Goal: Entertainment & Leisure: Browse casually

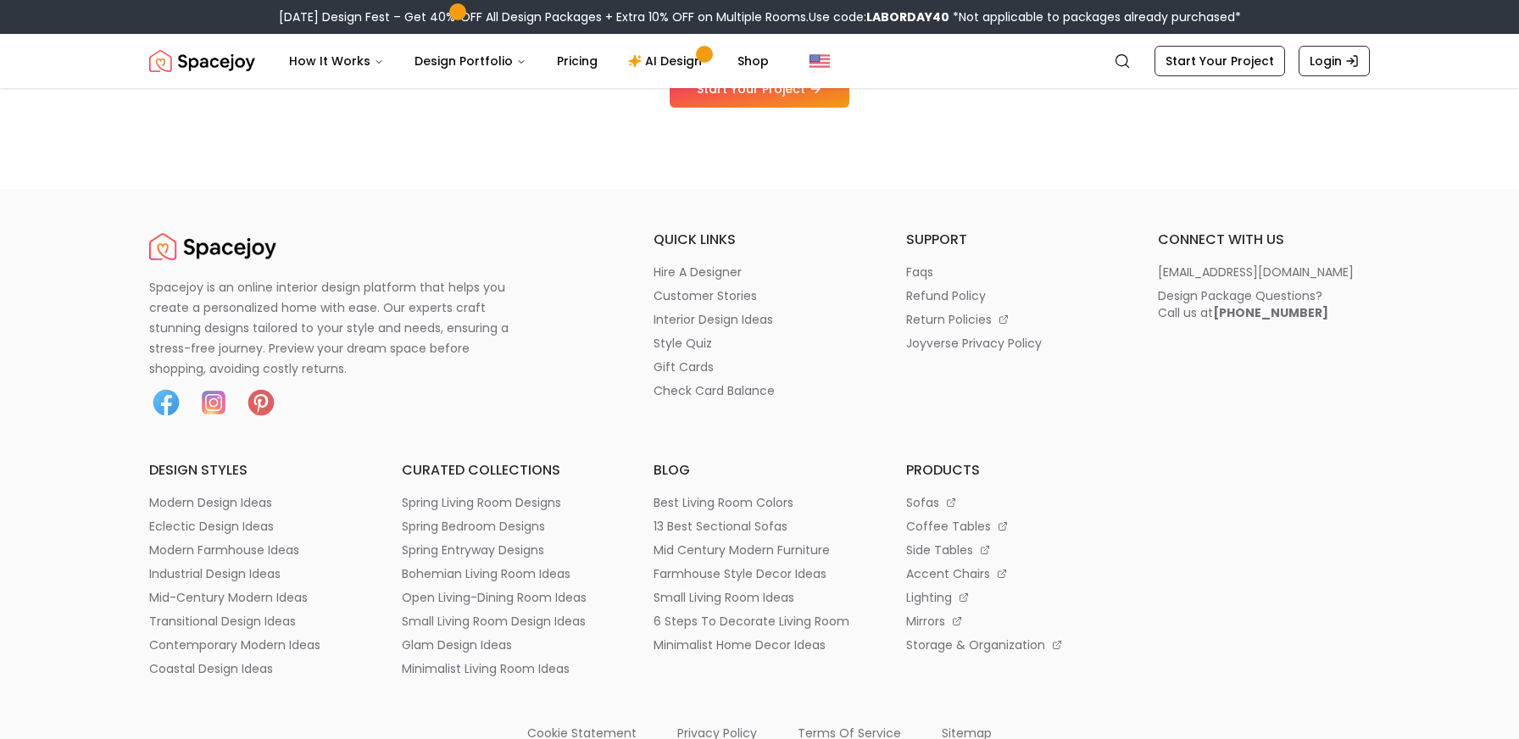
scroll to position [1995, 0]
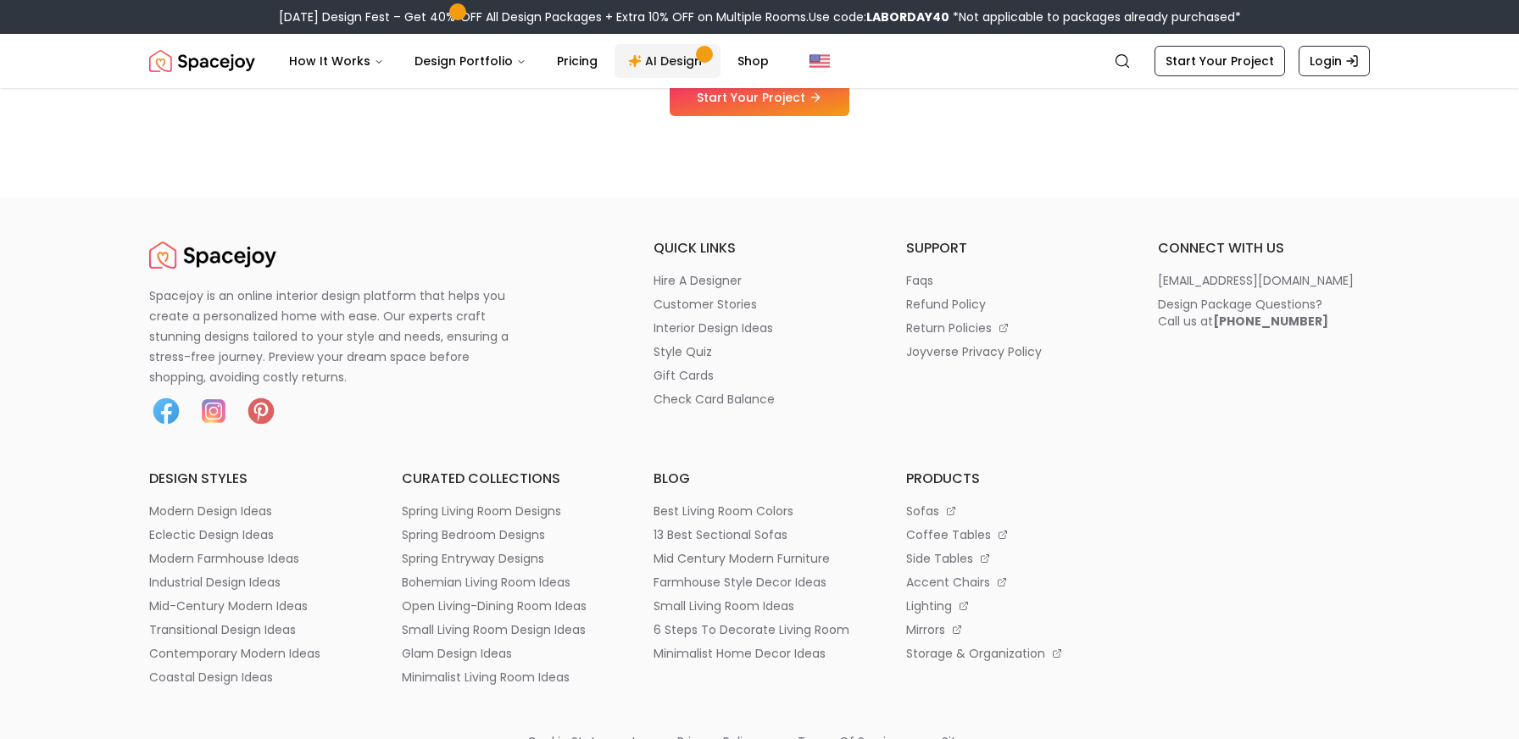
click at [666, 59] on link "AI Design" at bounding box center [668, 61] width 106 height 34
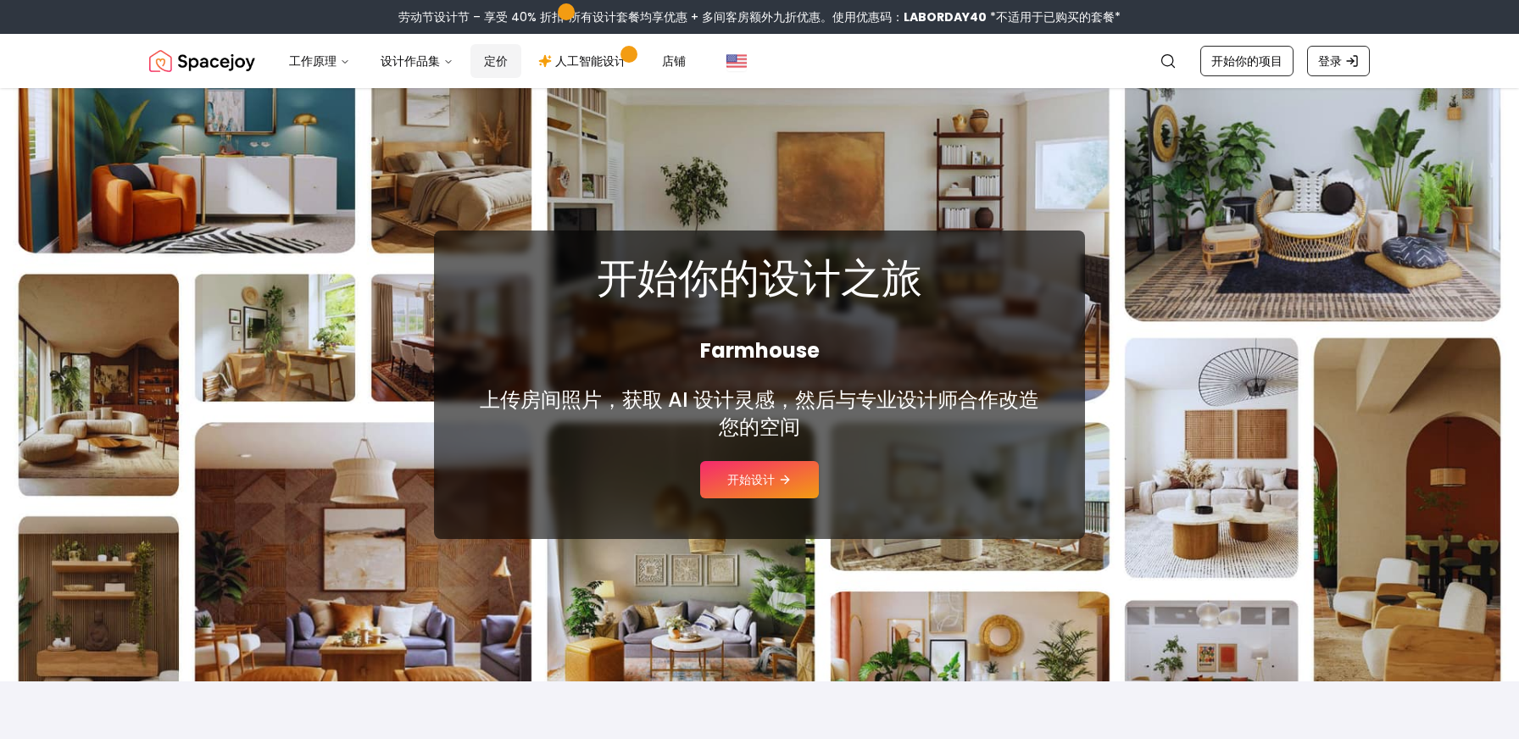
click at [502, 56] on font "定价" at bounding box center [496, 61] width 24 height 17
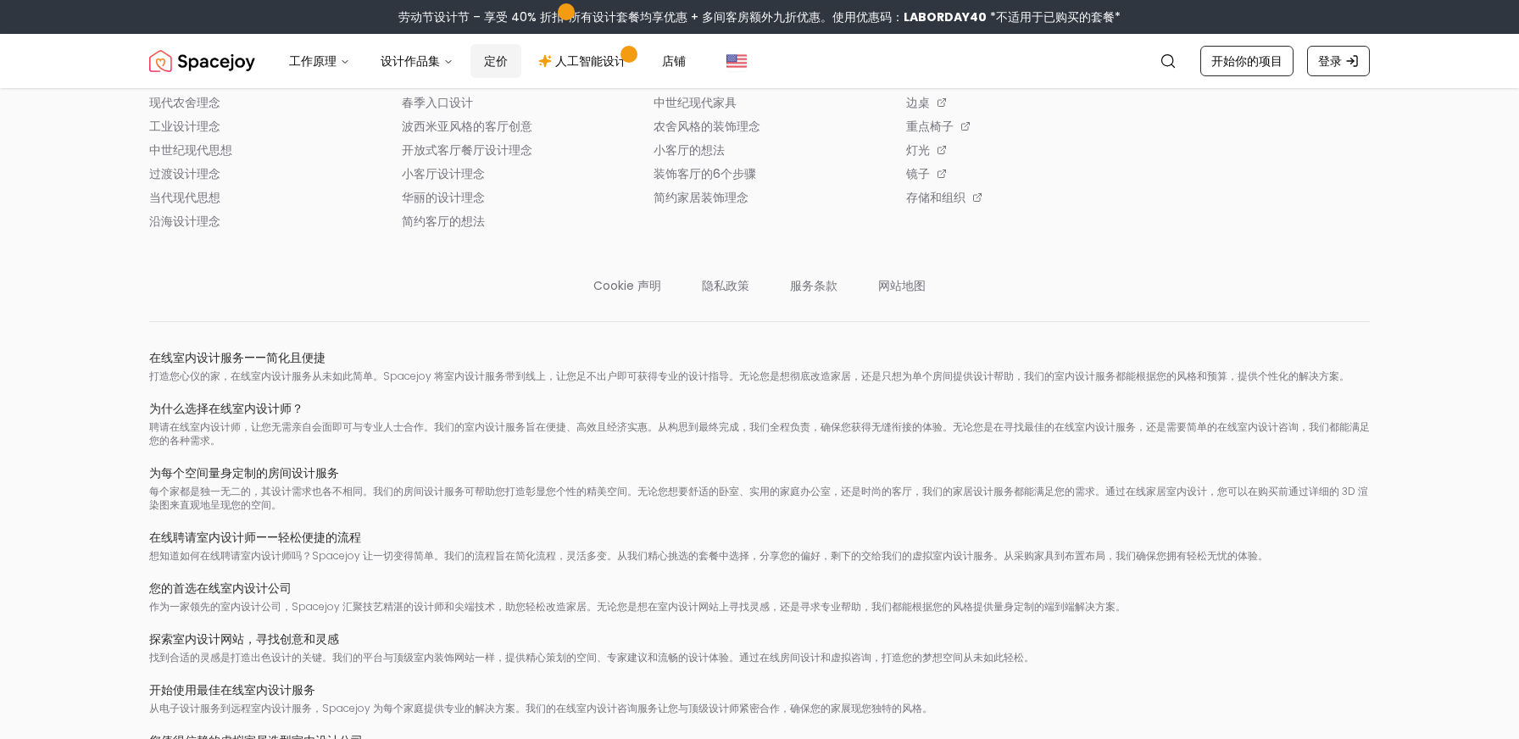
scroll to position [2440, 0]
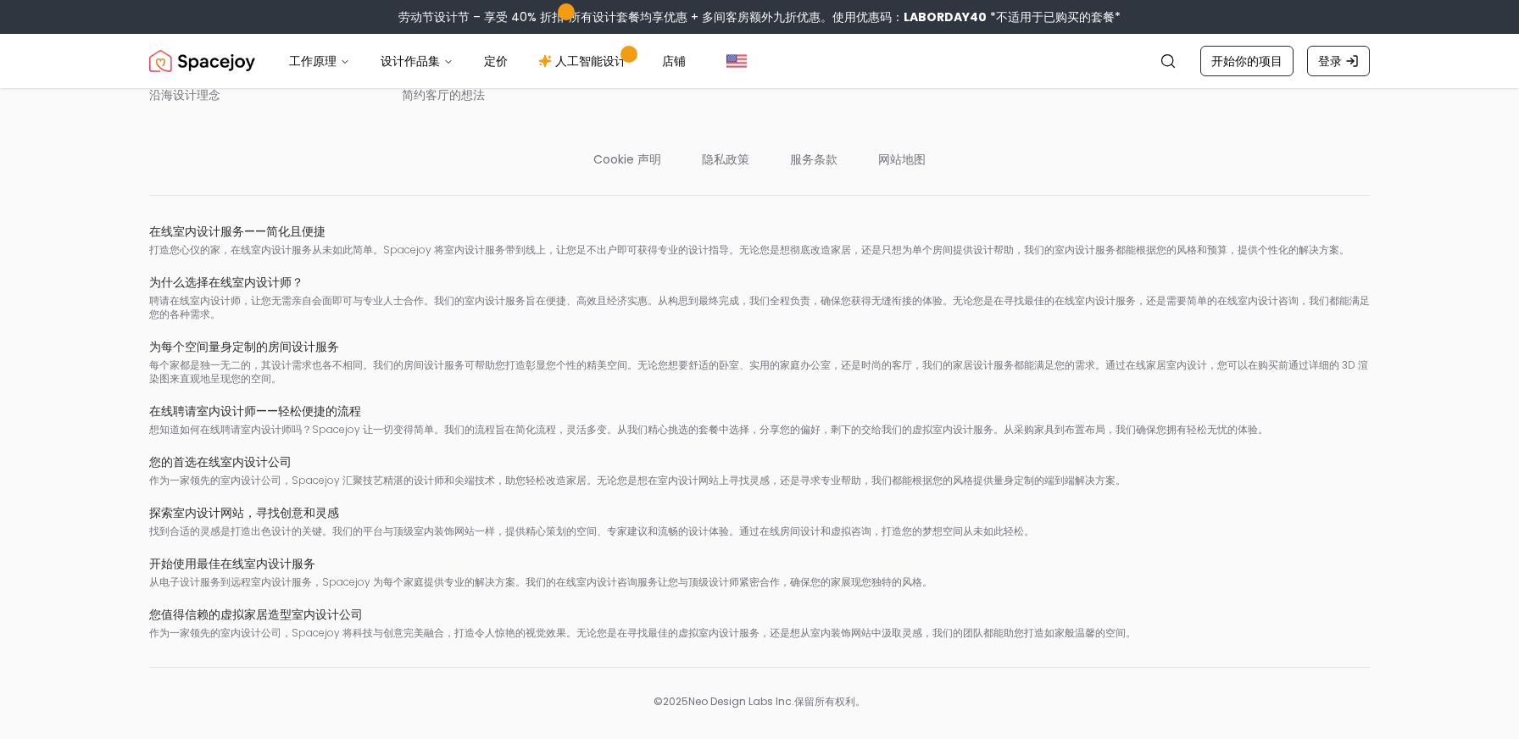
click at [279, 391] on div "在线室内设计服务——简化且便捷 打造您心仪的家，在线室内设计服务 从未如此简单 。Spacejoy 将 室内设计服务带到线上 ，让您足不出户即可获得专业的设计…" at bounding box center [759, 431] width 1221 height 417
click at [276, 454] on font "您的首选在线室内设计公司" at bounding box center [220, 462] width 142 height 17
click at [268, 506] on font "探索室内设计网站，寻找创意和灵感" at bounding box center [244, 512] width 190 height 17
click at [264, 560] on font "开始使用最佳在线室内设计服务" at bounding box center [232, 563] width 166 height 17
click at [259, 611] on font "您值得信赖的虚拟家居造型室内设计公司" at bounding box center [256, 614] width 214 height 17
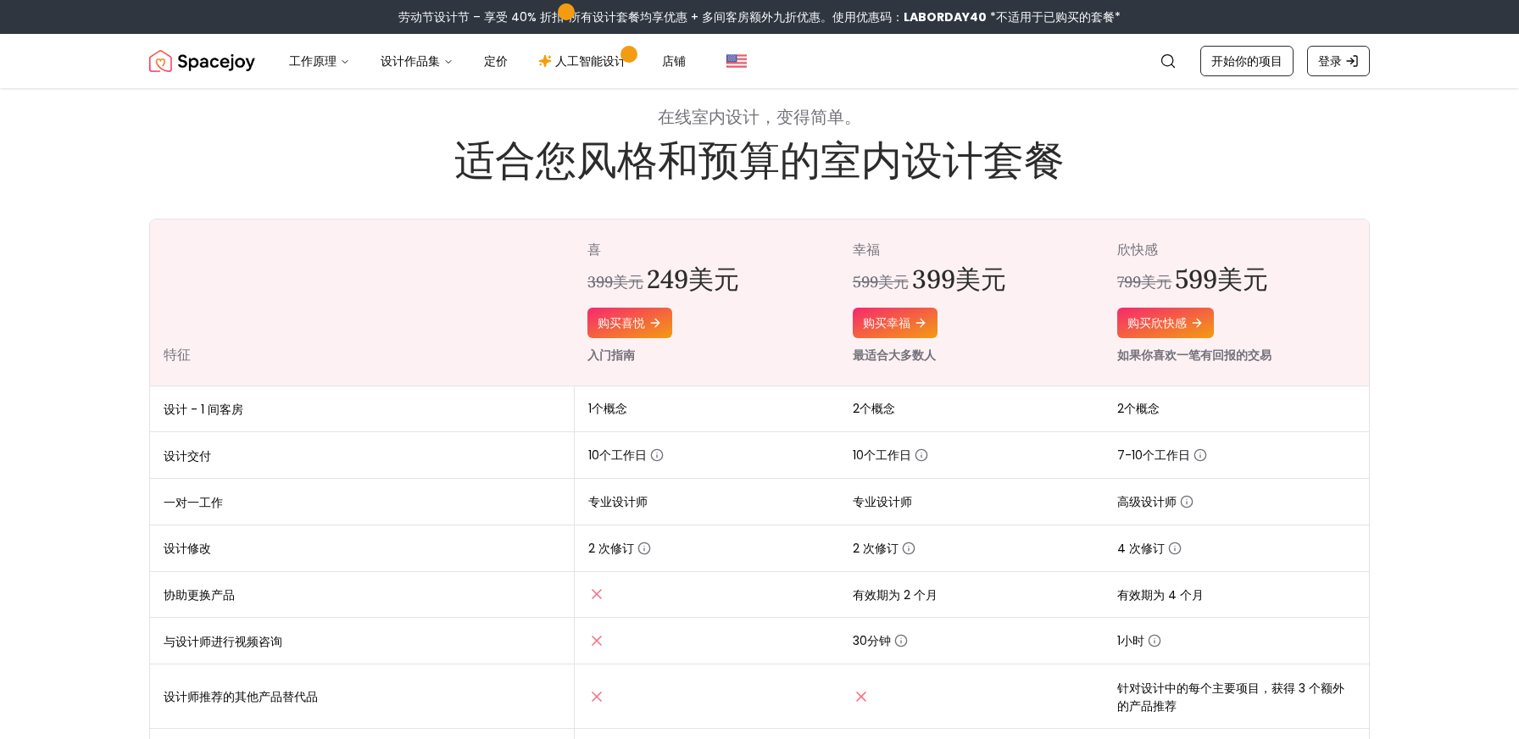
scroll to position [0, 0]
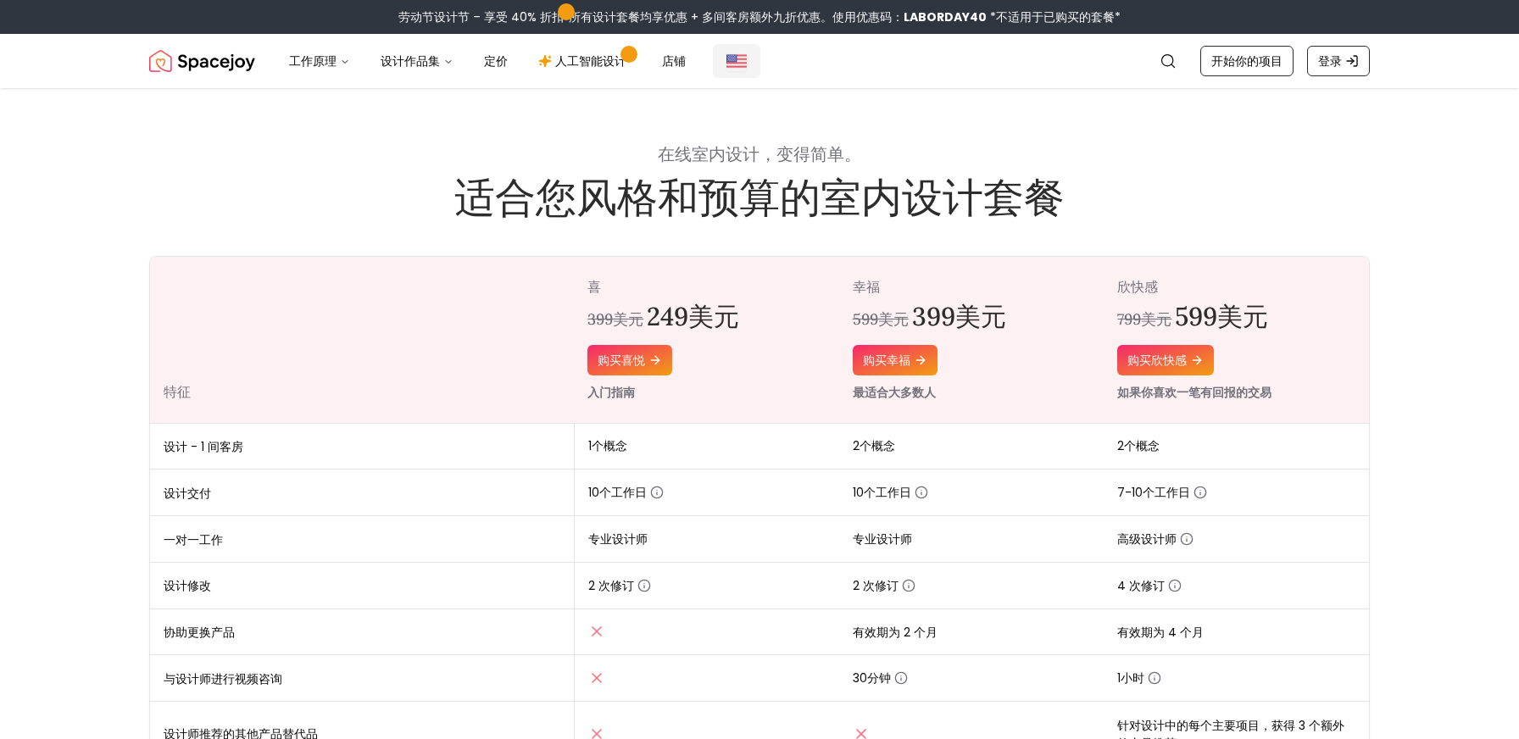
click at [728, 63] on img "全球的" at bounding box center [737, 61] width 20 height 20
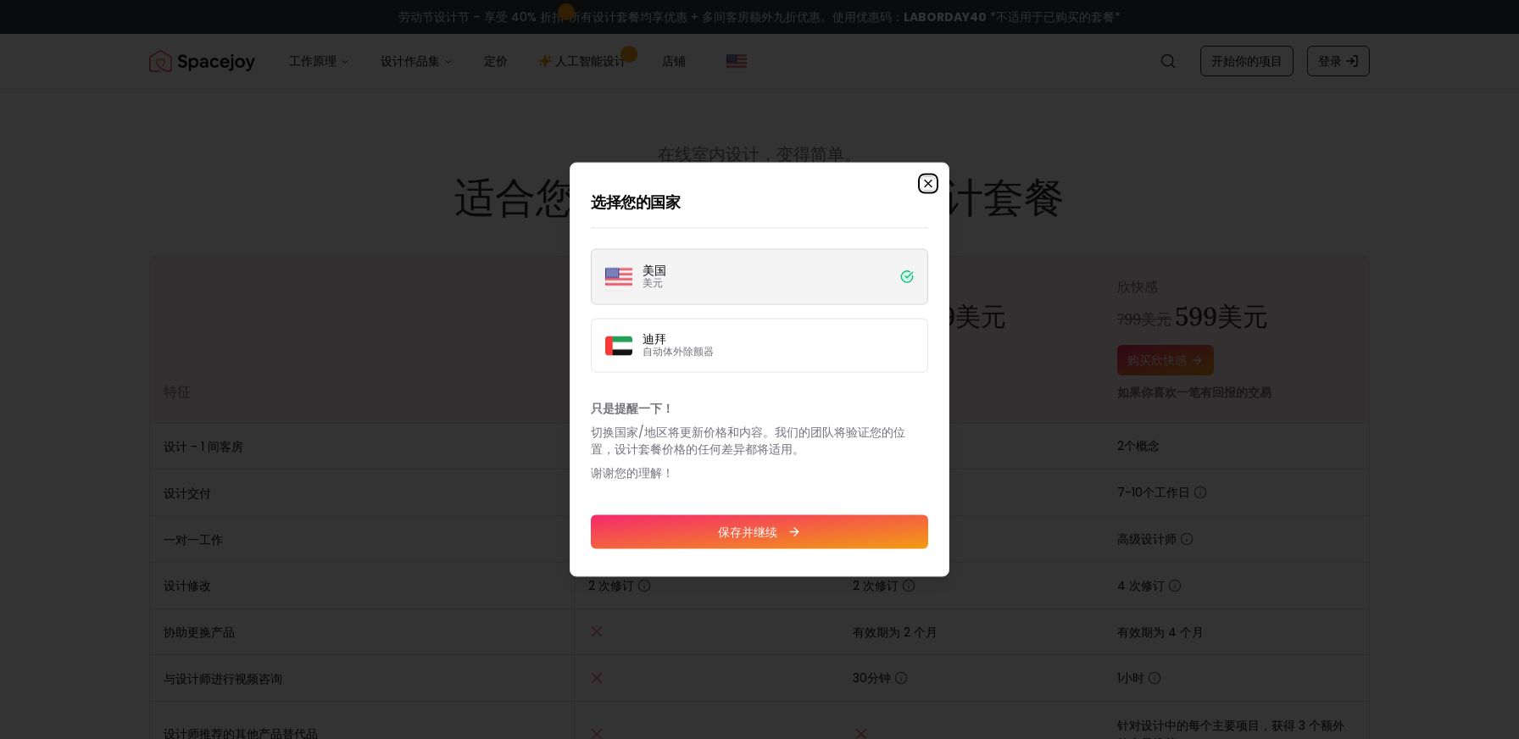
click at [928, 181] on icon "button" at bounding box center [929, 184] width 14 height 14
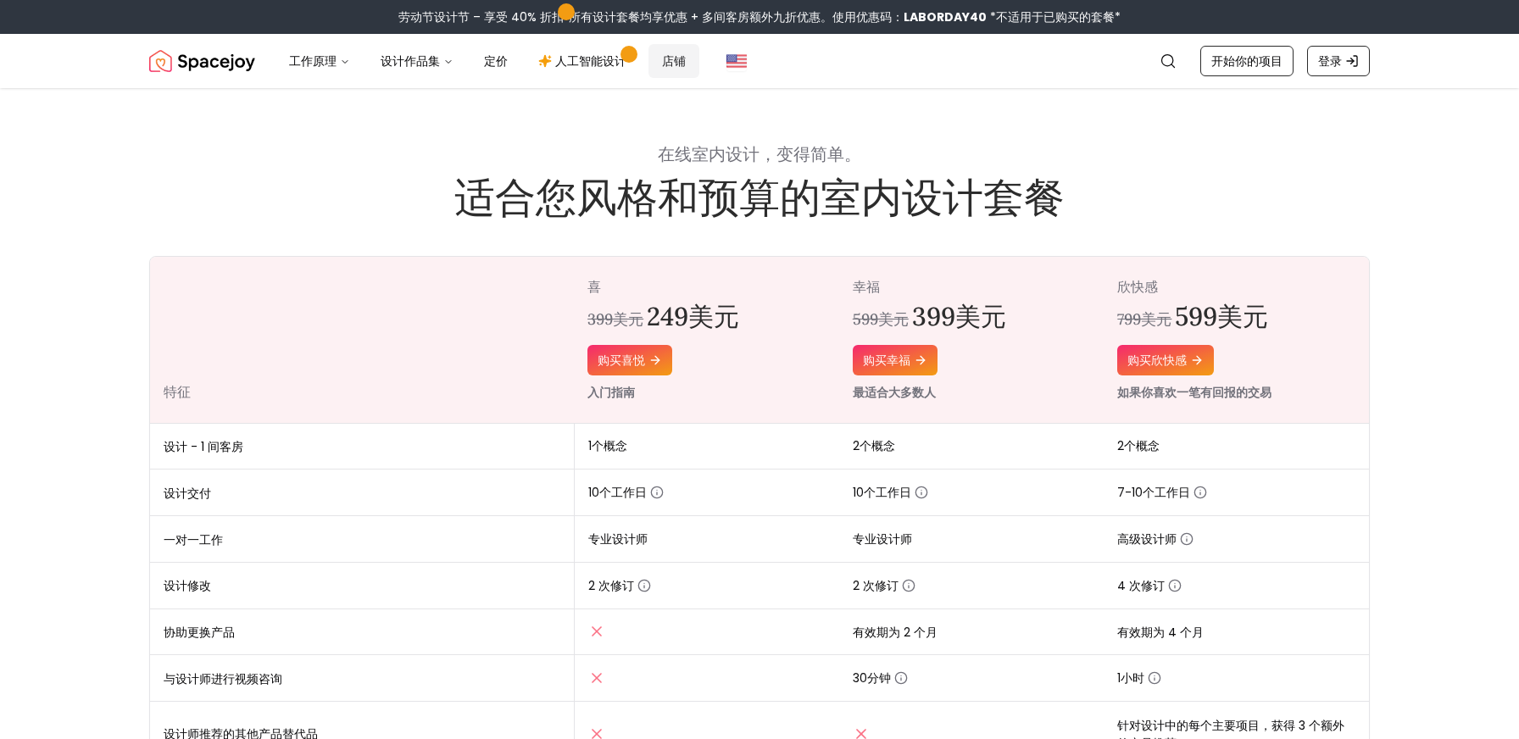
click at [662, 64] on font "店铺" at bounding box center [674, 61] width 24 height 17
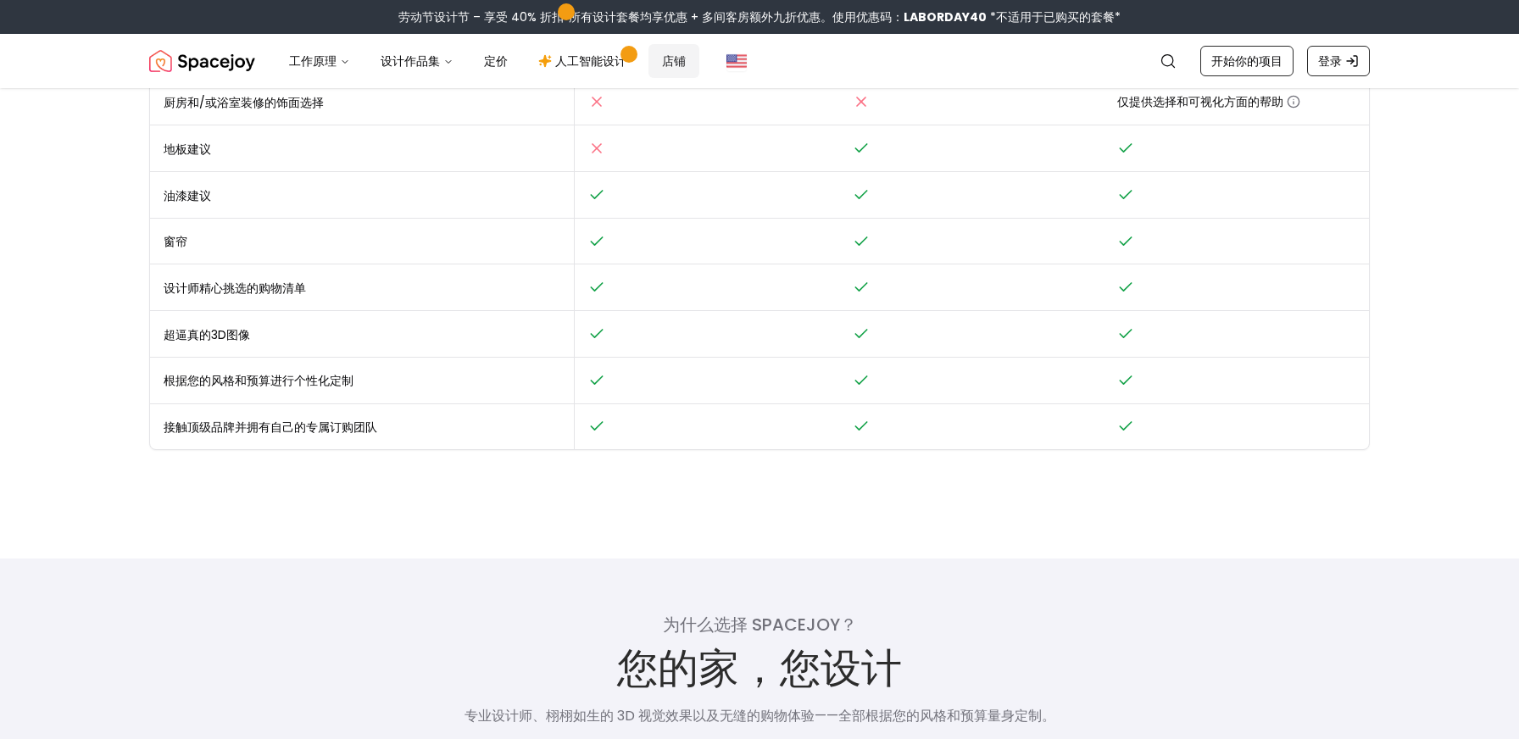
scroll to position [674, 0]
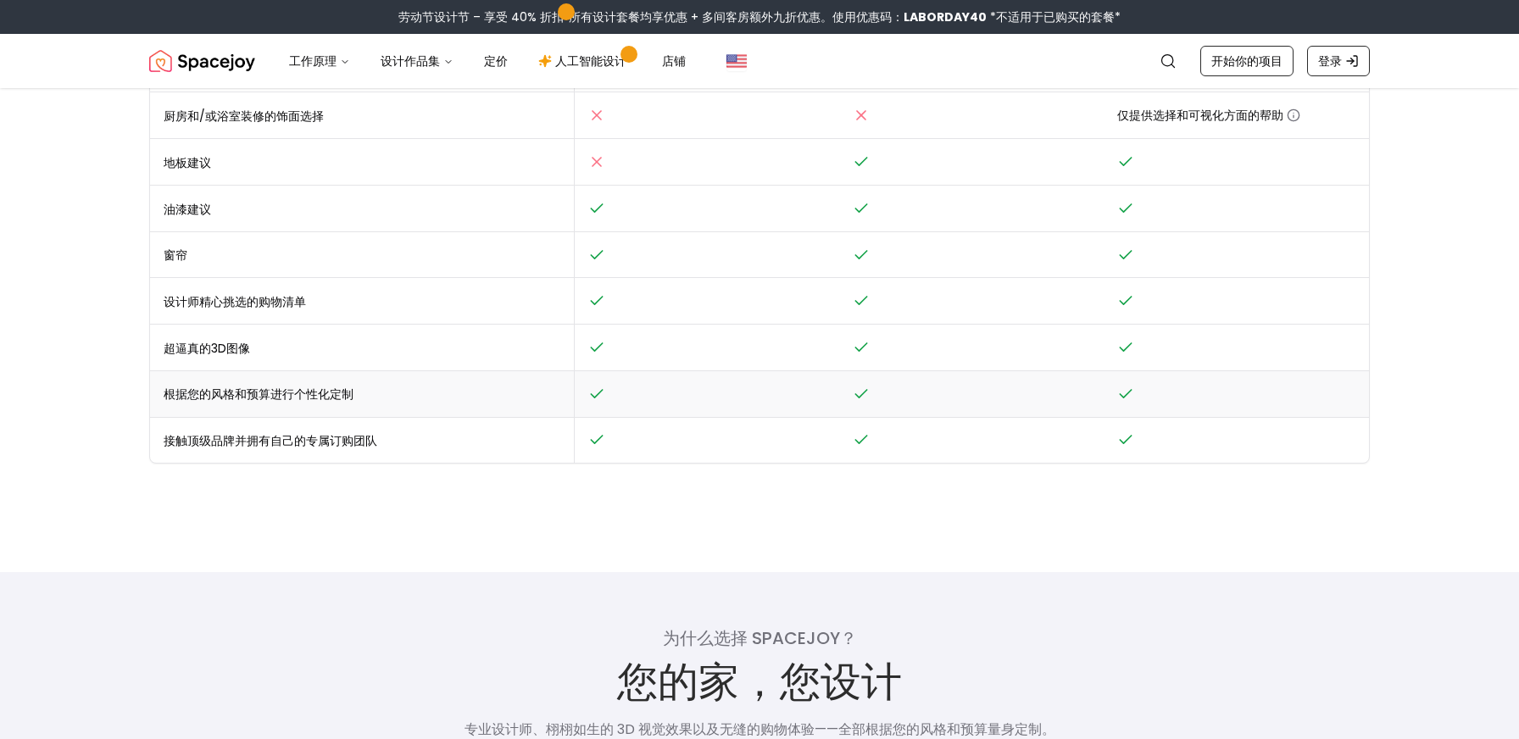
click at [886, 384] on td at bounding box center [971, 393] width 265 height 47
click at [895, 348] on td at bounding box center [971, 348] width 265 height 47
click at [905, 295] on td at bounding box center [971, 301] width 265 height 47
click at [912, 234] on td at bounding box center [971, 254] width 265 height 47
click at [916, 206] on td at bounding box center [971, 208] width 265 height 47
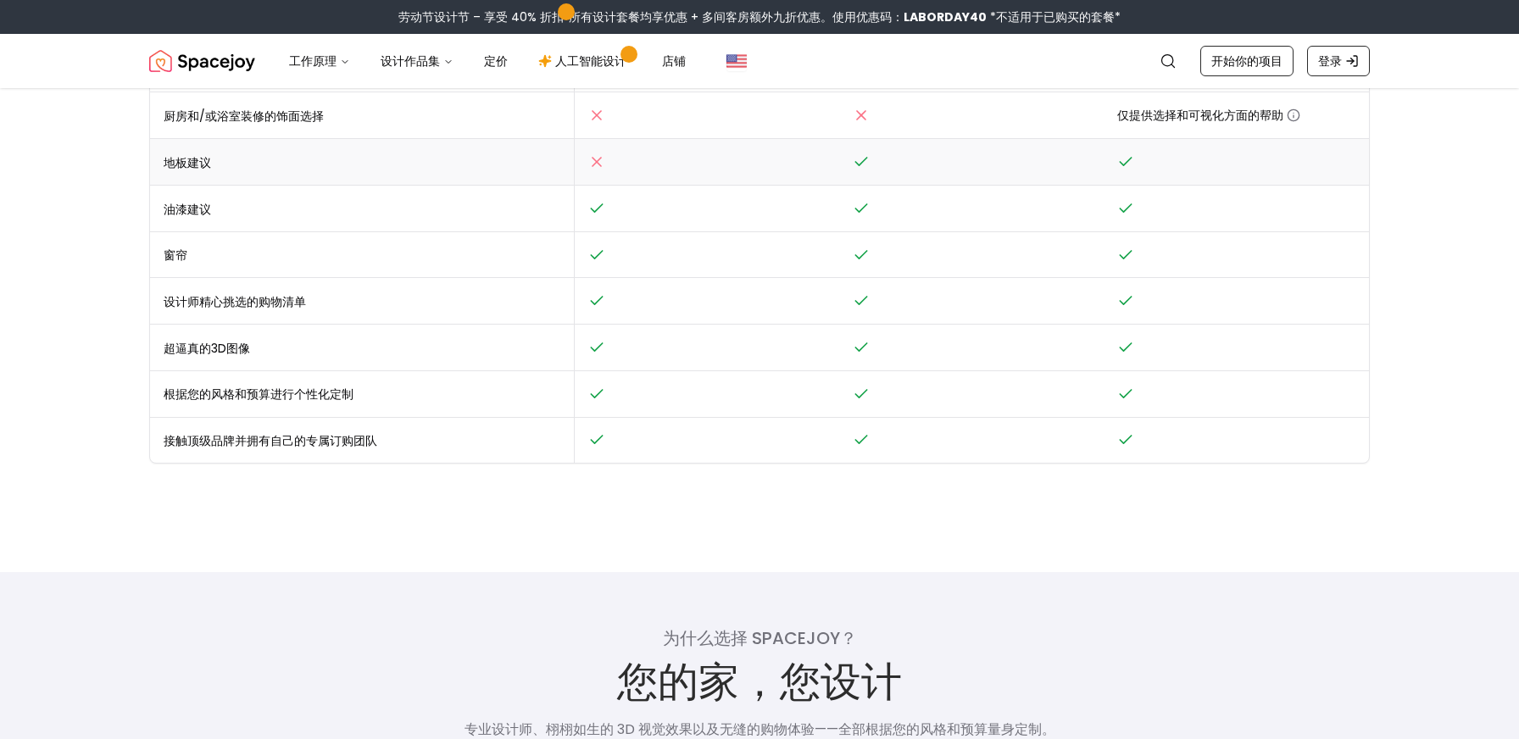
click at [919, 170] on td at bounding box center [971, 162] width 265 height 47
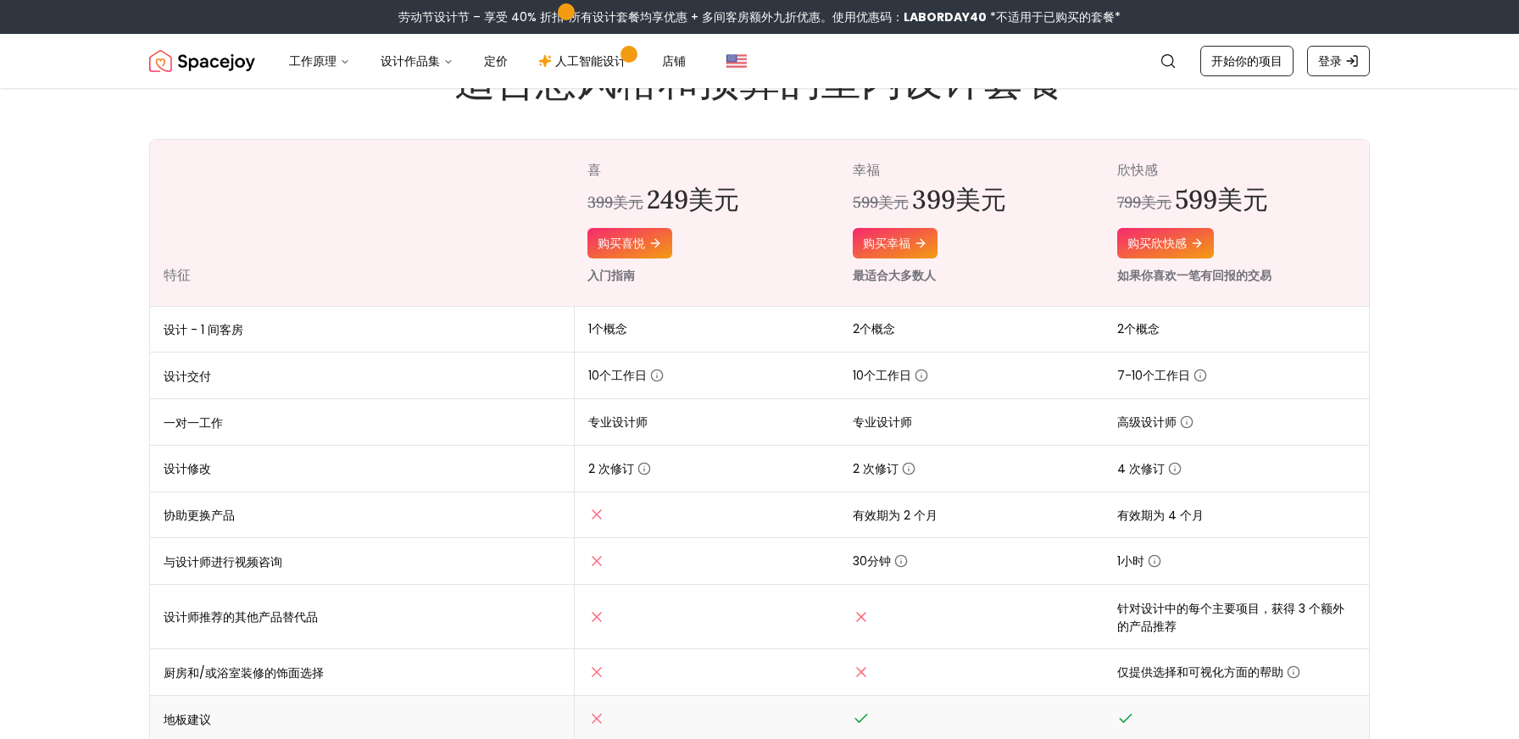
scroll to position [94, 0]
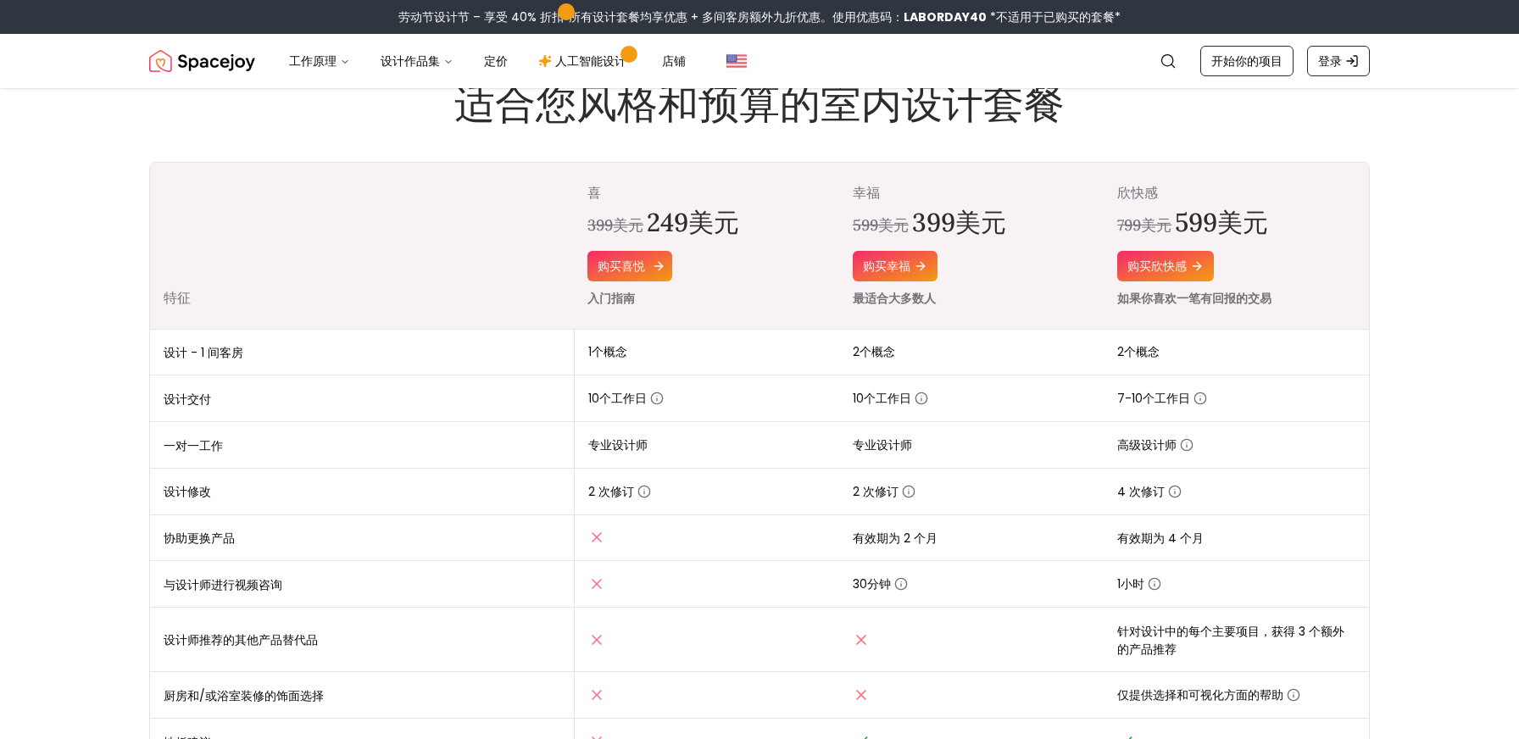
click at [652, 261] on icon at bounding box center [659, 266] width 14 height 14
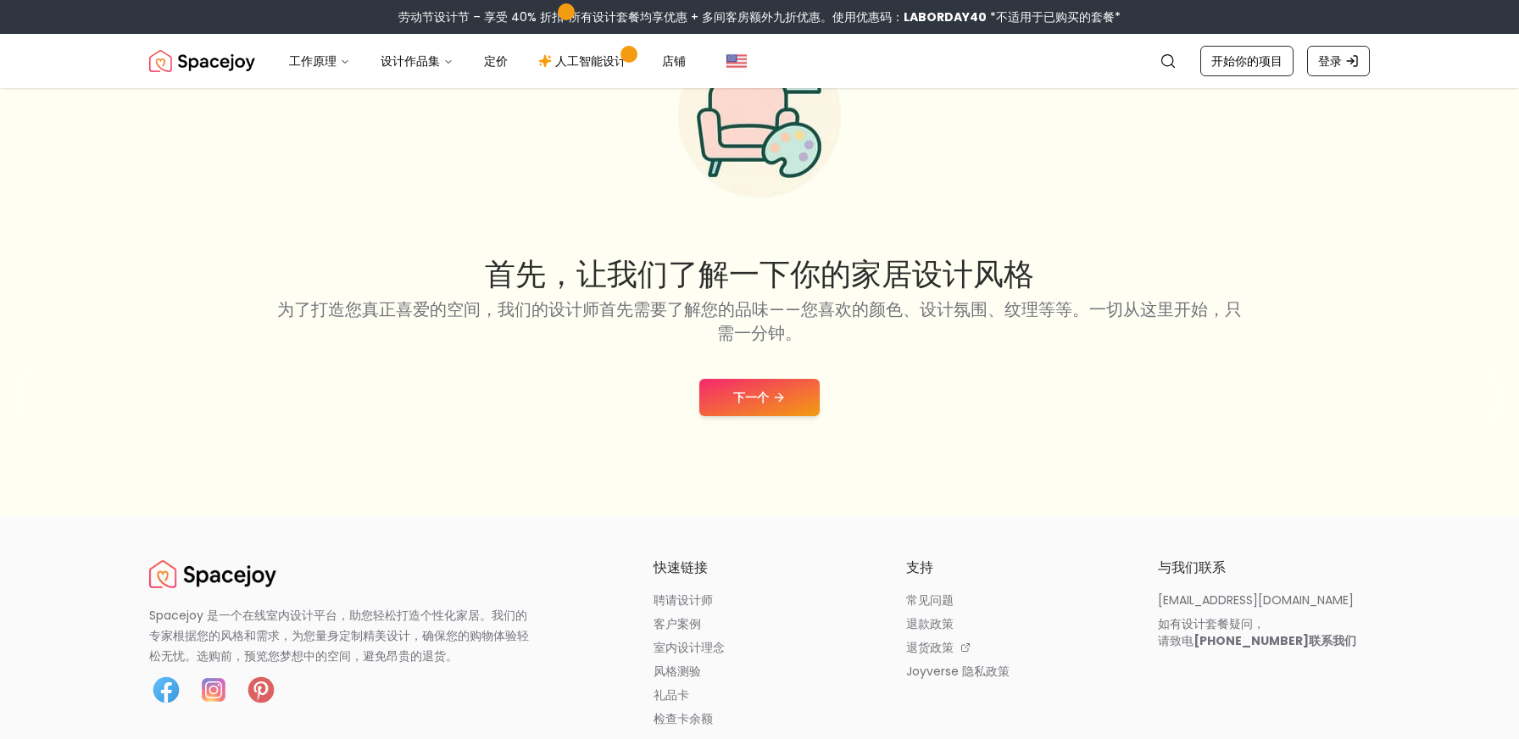
scroll to position [152, 0]
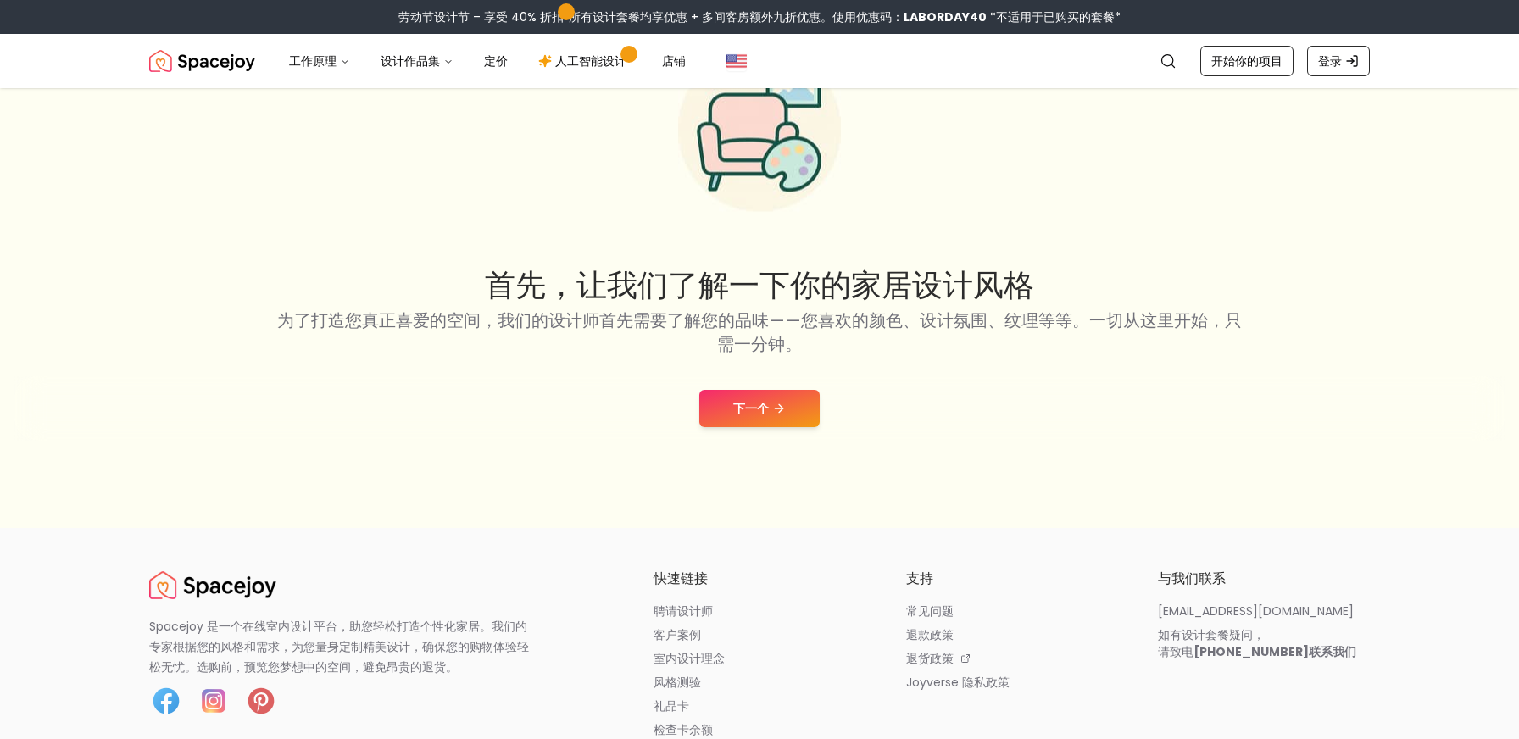
click at [776, 395] on button "下一个" at bounding box center [759, 408] width 120 height 37
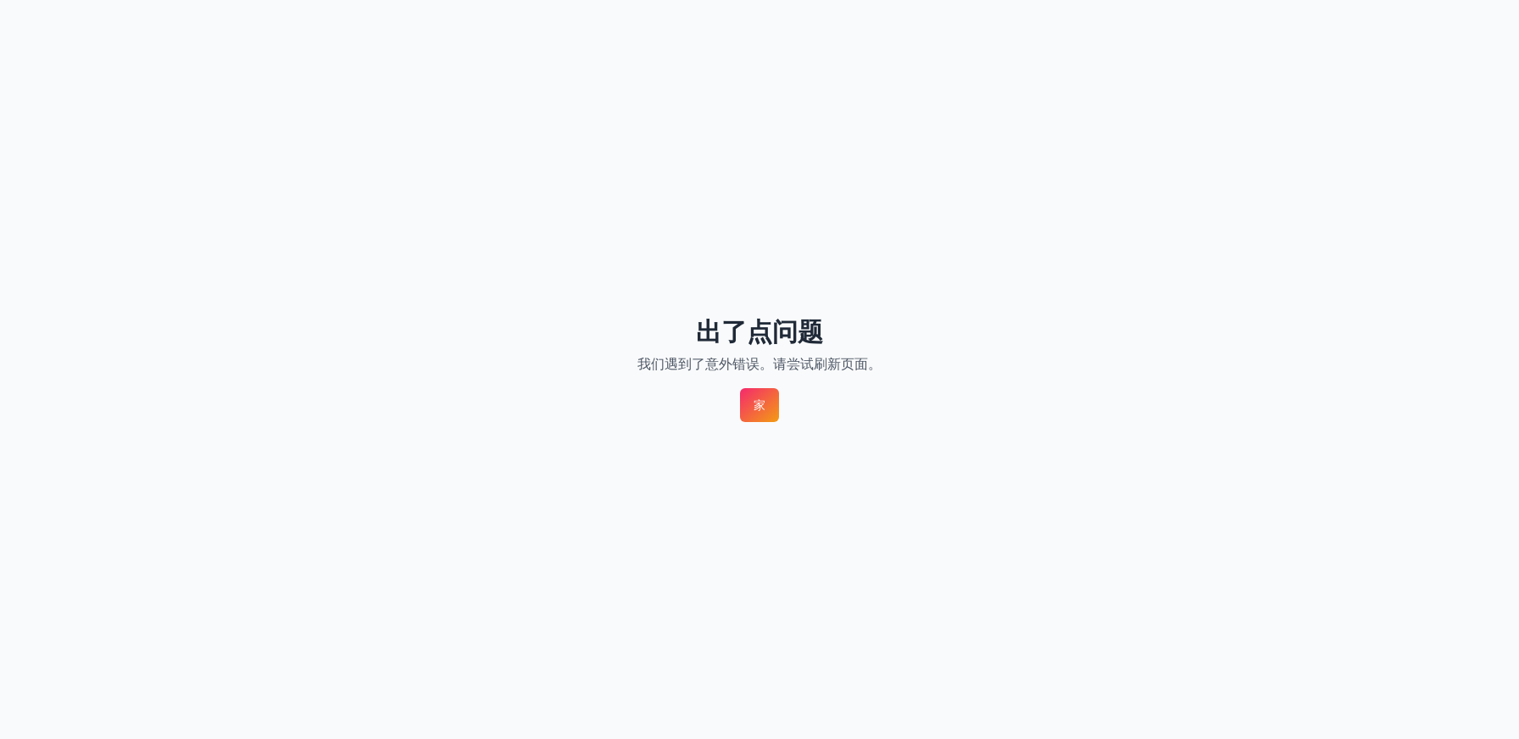
click at [767, 396] on link "家" at bounding box center [759, 405] width 39 height 34
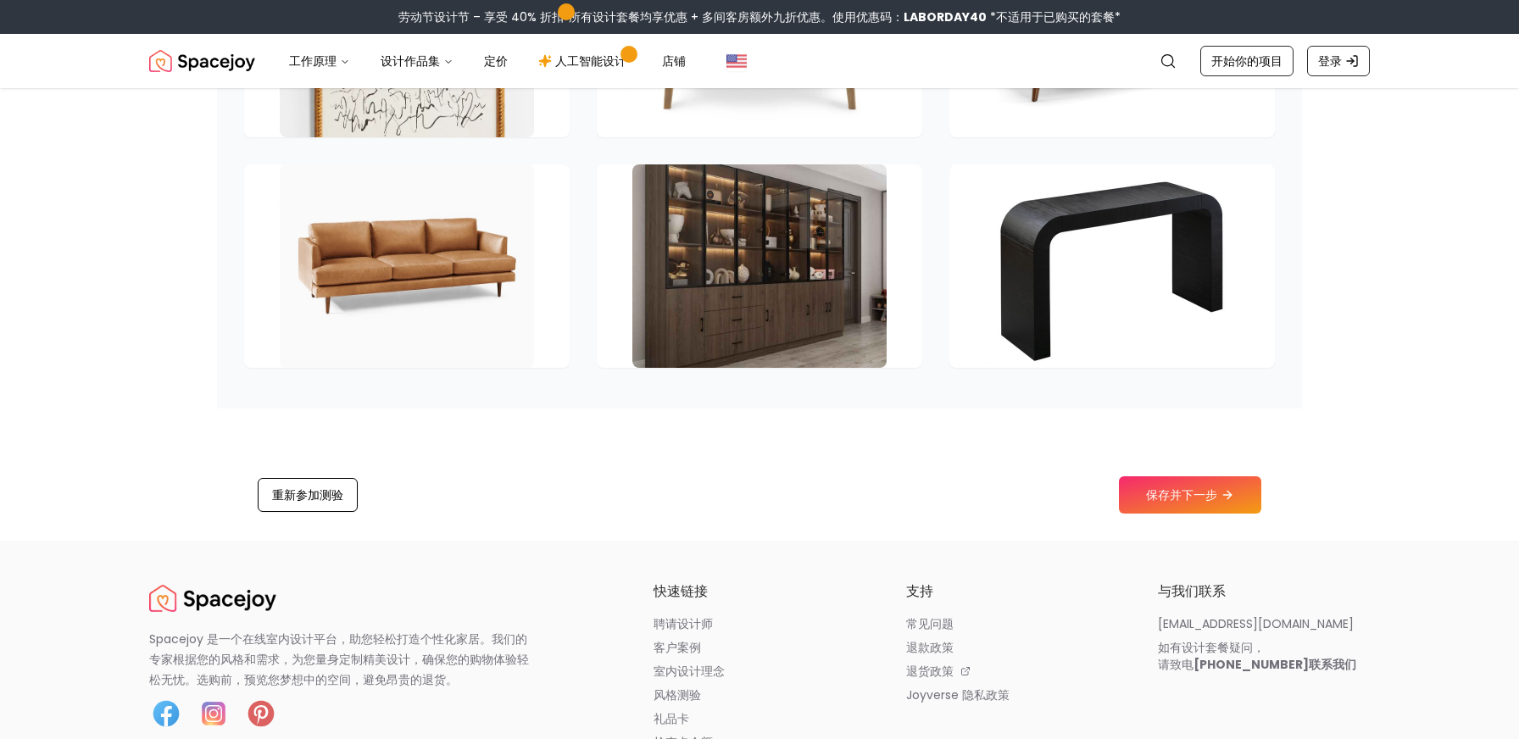
scroll to position [2474, 0]
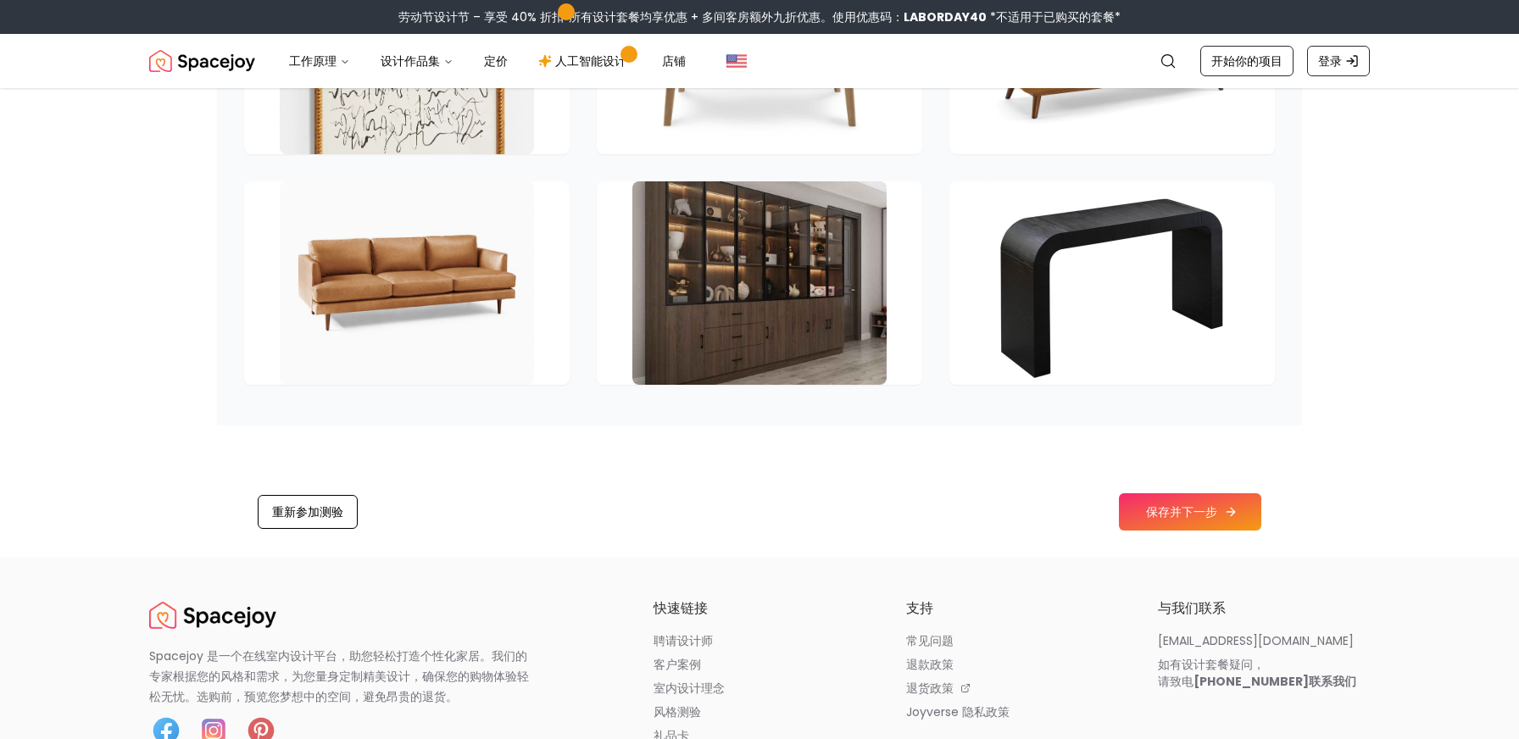
click at [1196, 522] on button "保存并下一步" at bounding box center [1190, 511] width 142 height 37
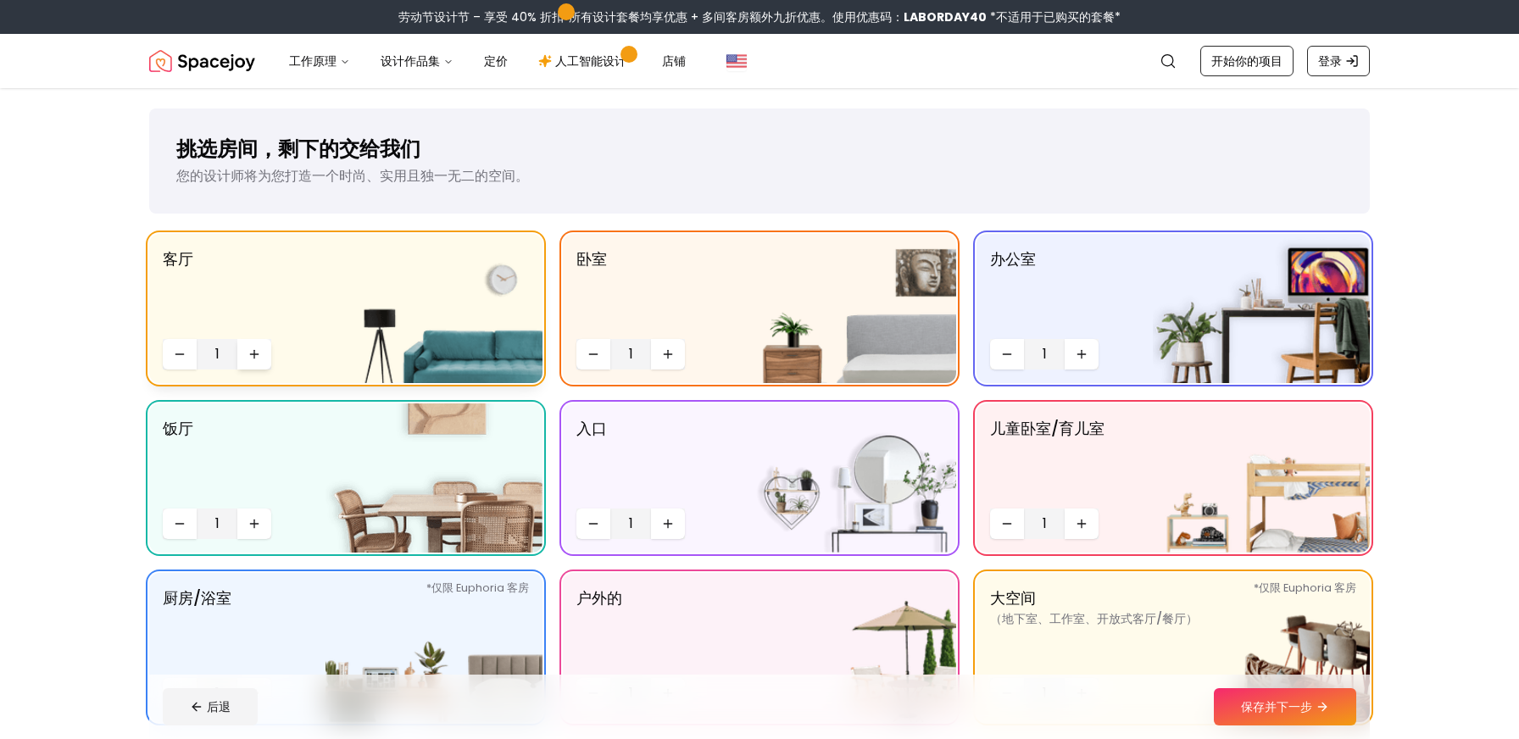
click at [252, 348] on icon "增加数量" at bounding box center [255, 355] width 14 height 14
click at [661, 359] on icon "增加数量" at bounding box center [668, 355] width 14 height 14
click at [661, 521] on icon "增加数量" at bounding box center [668, 524] width 14 height 14
click at [1087, 361] on button "增加数量" at bounding box center [1082, 354] width 34 height 31
click at [1080, 528] on icon "增加数量" at bounding box center [1082, 524] width 14 height 14
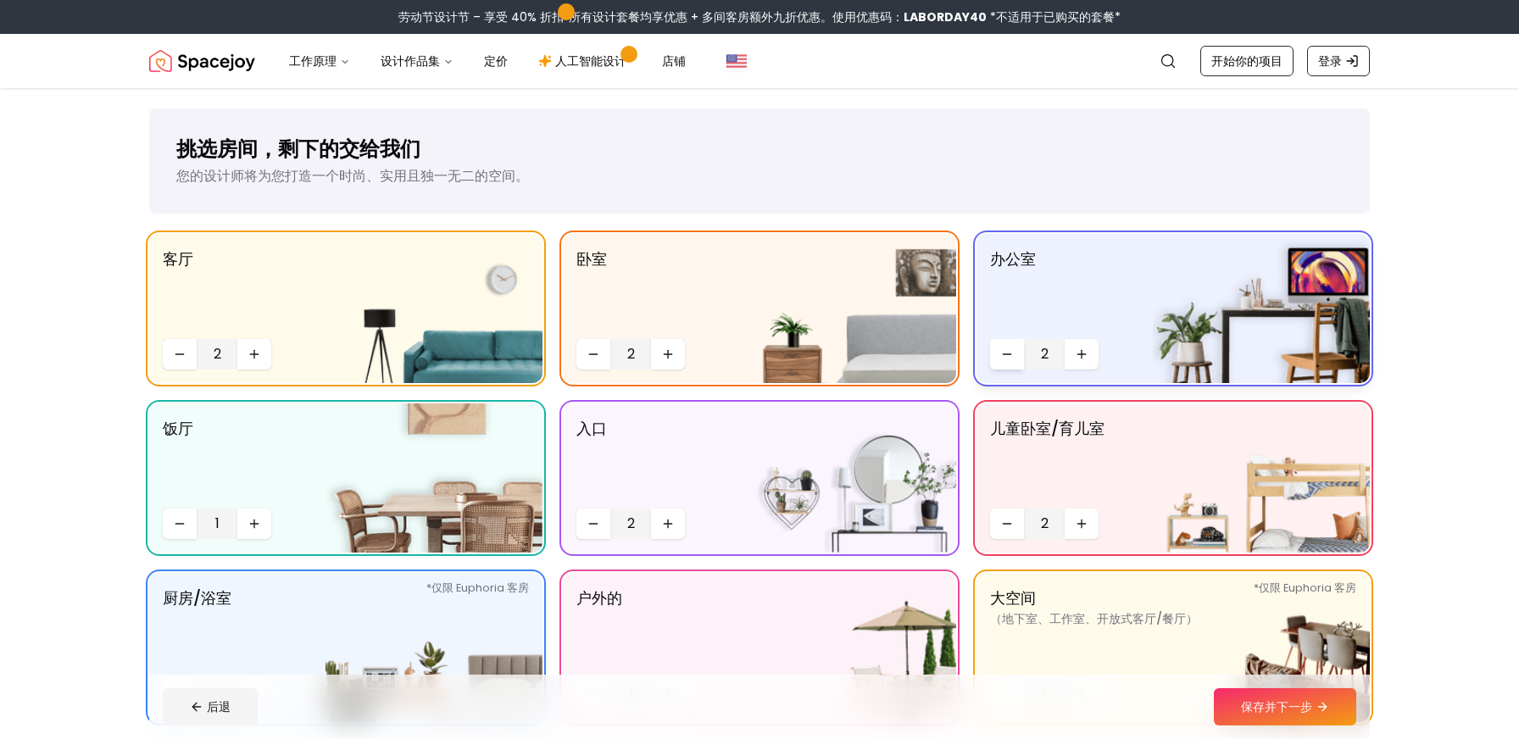
click at [1014, 357] on button "减少数量" at bounding box center [1007, 354] width 34 height 31
click at [1004, 527] on icon "减少数量" at bounding box center [1007, 524] width 14 height 14
click at [269, 526] on button "增加数量" at bounding box center [254, 524] width 34 height 31
click at [189, 524] on button "减少数量" at bounding box center [180, 524] width 34 height 31
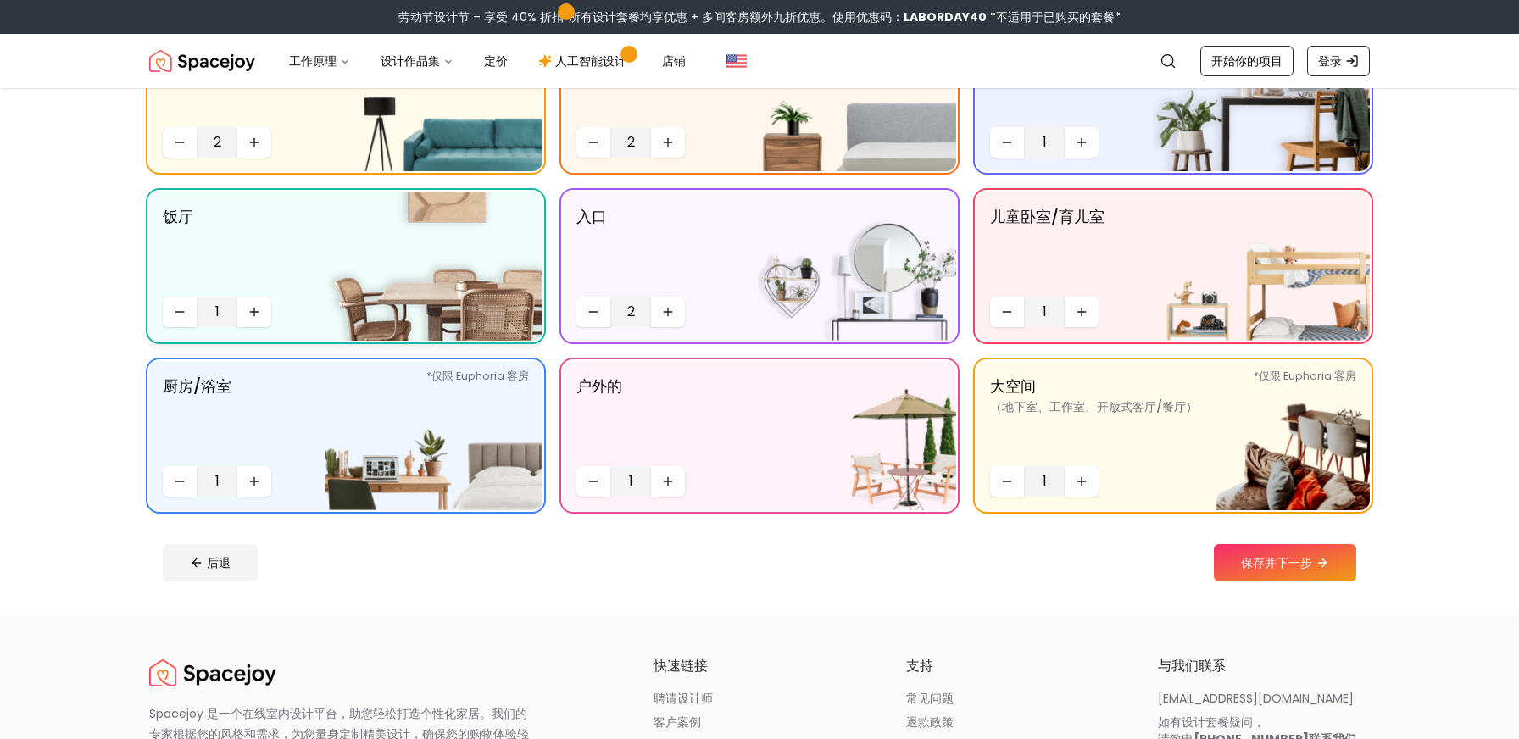
scroll to position [224, 0]
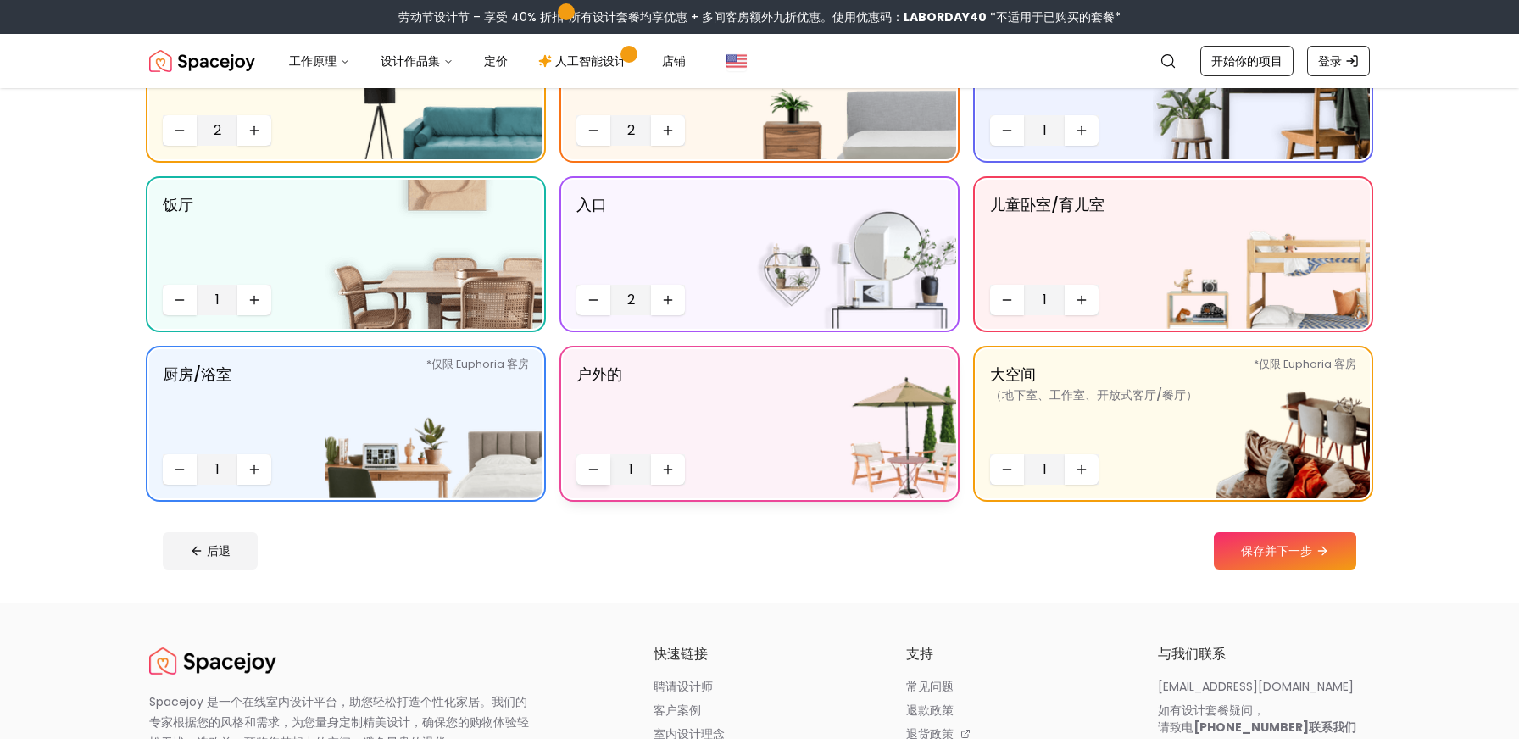
click at [596, 471] on icon "减少数量" at bounding box center [594, 470] width 14 height 14
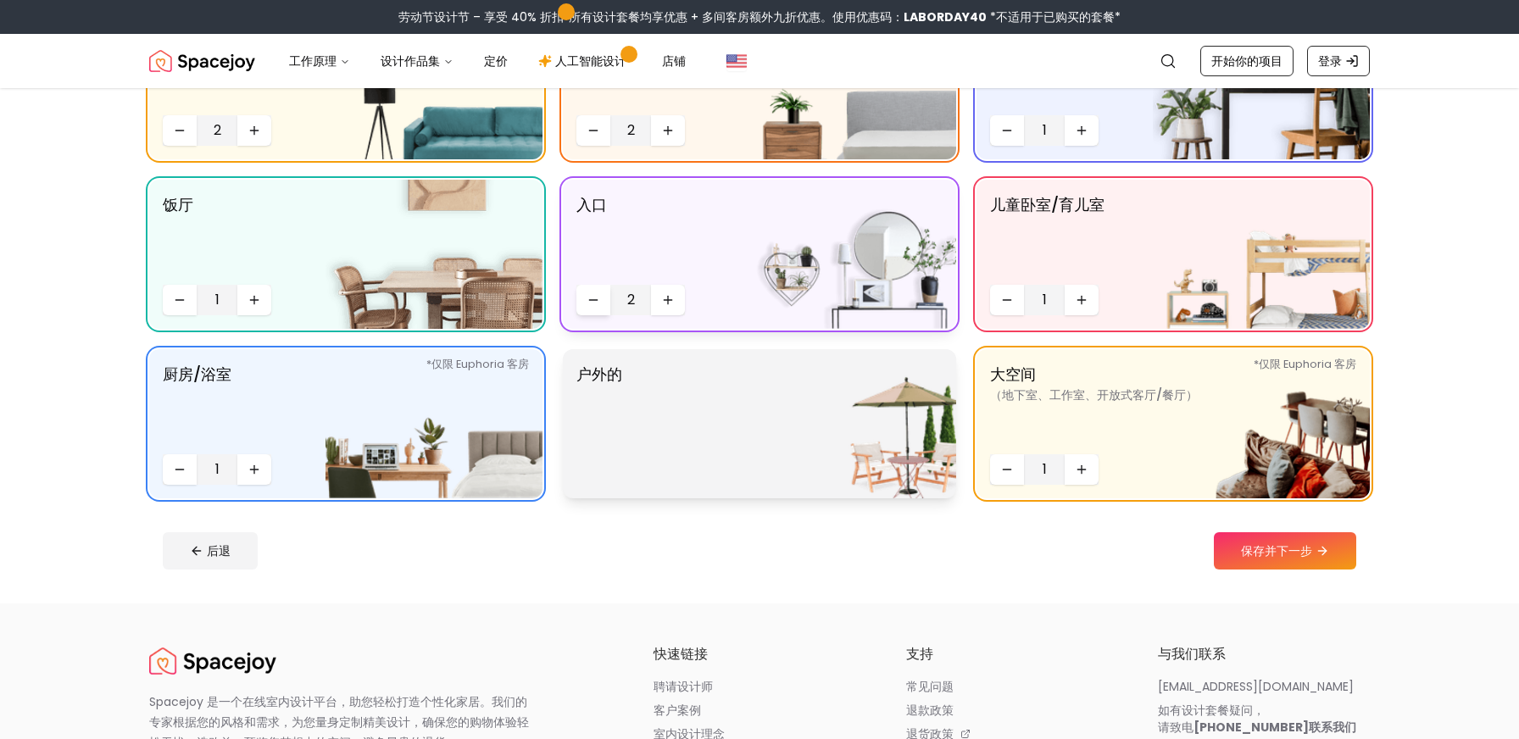
click at [599, 304] on icon "减少数量" at bounding box center [594, 300] width 14 height 14
click at [745, 334] on div "客厅 2 卧室 2 办公室 1 饭厅 1 入口 1 儿童卧室/育儿室 1 *仅限 Euphoria 客房 厨房/浴室 *仅限 Euphoria 客房 1 户外…" at bounding box center [759, 254] width 1221 height 488
click at [1272, 553] on font "保存并下一步" at bounding box center [1276, 551] width 71 height 17
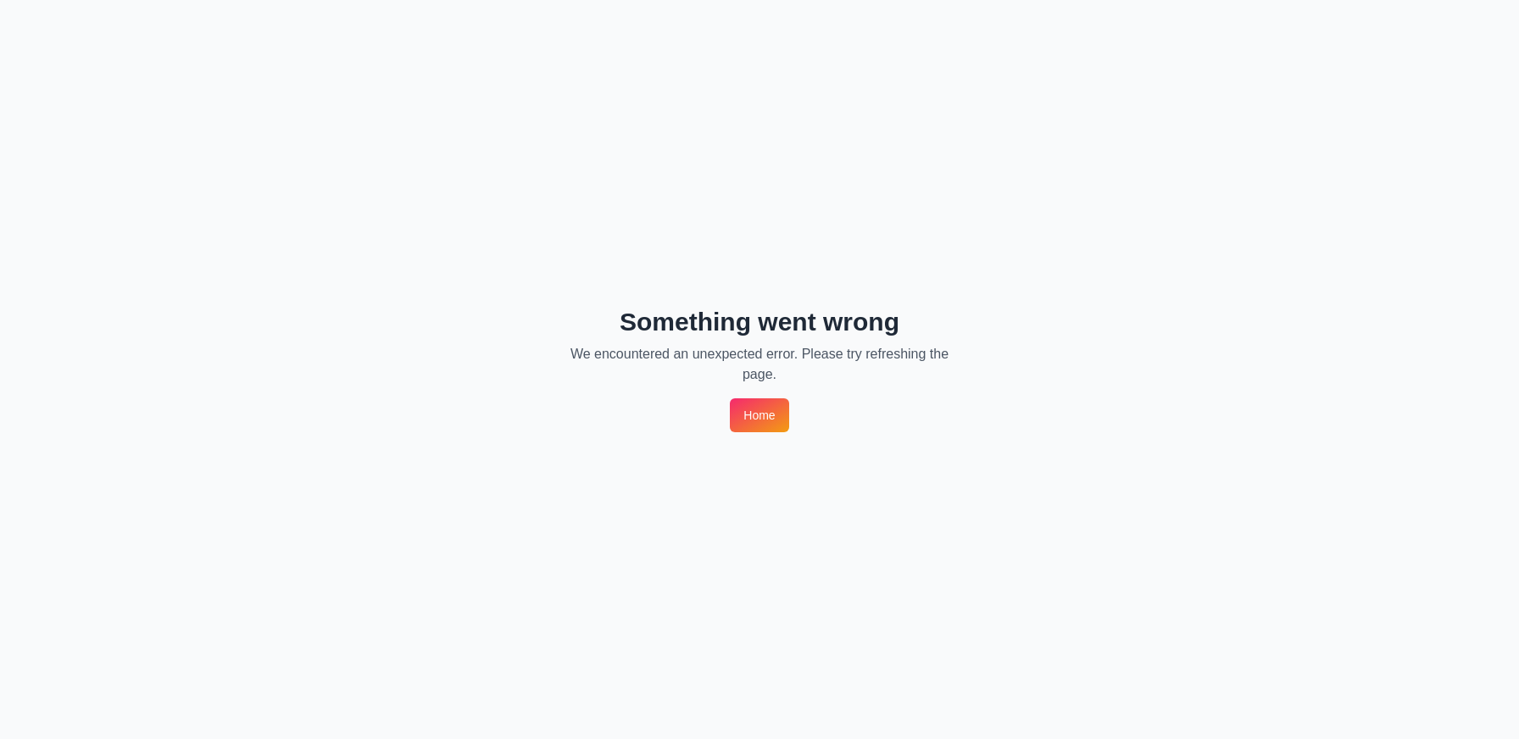
scroll to position [0, 0]
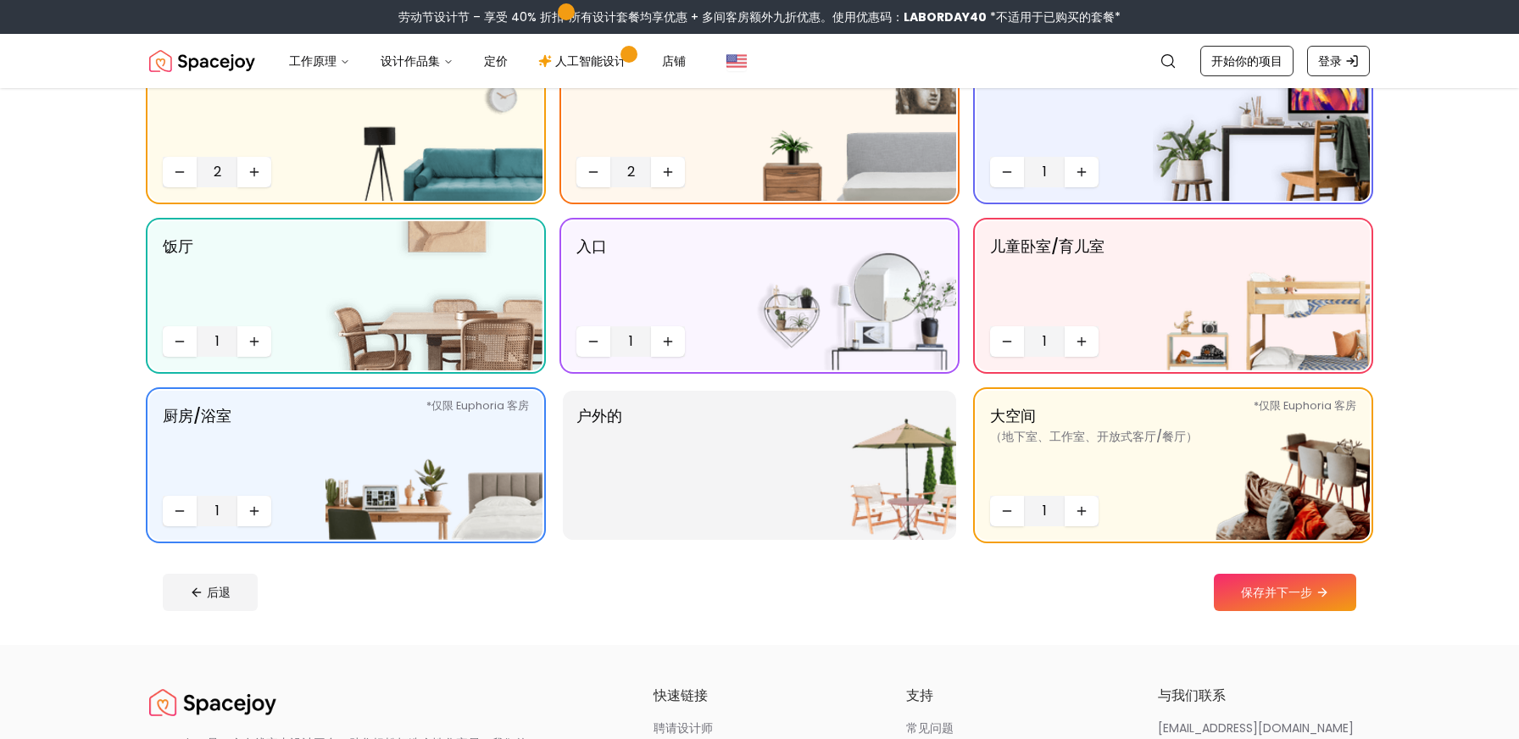
scroll to position [203, 0]
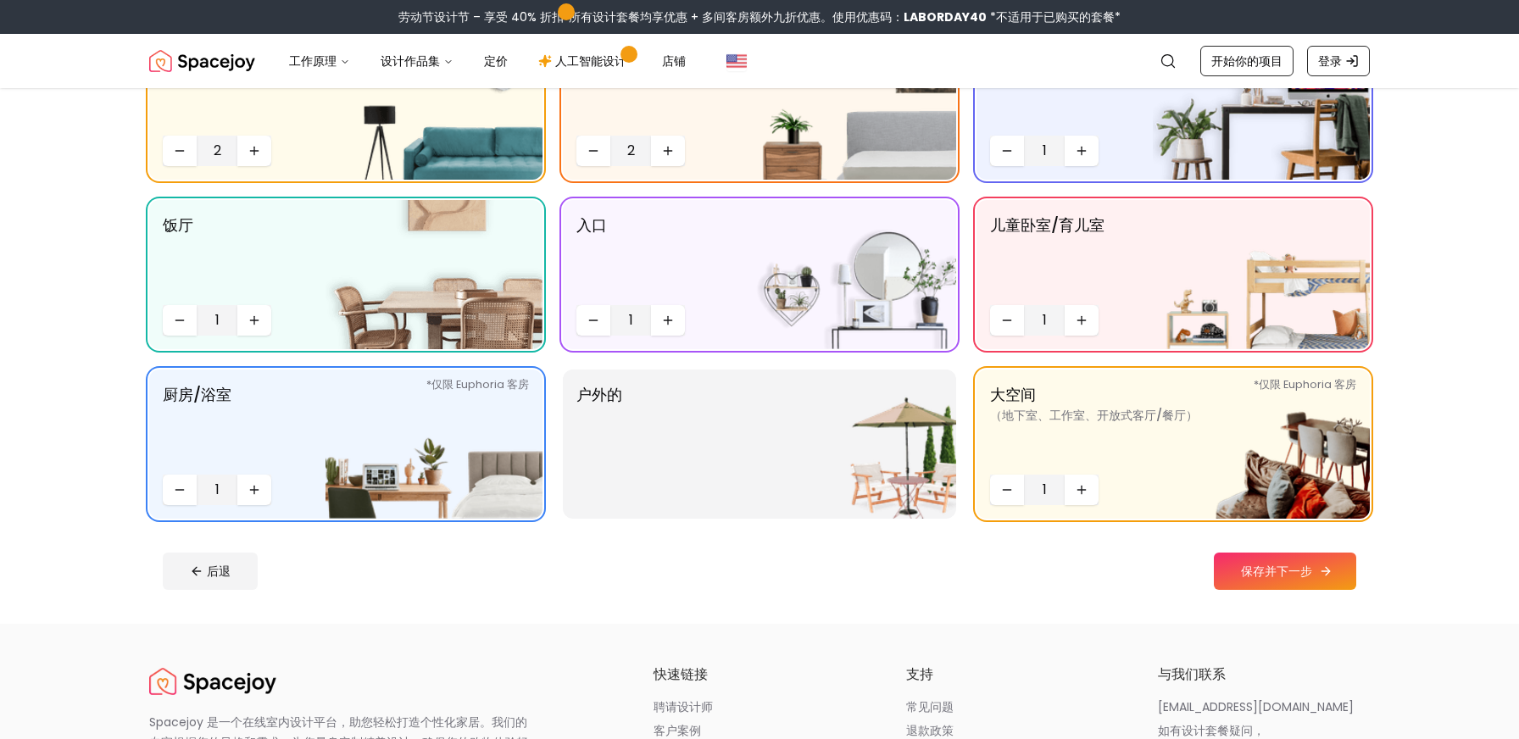
click at [1301, 578] on font "保存并下一步" at bounding box center [1276, 571] width 71 height 17
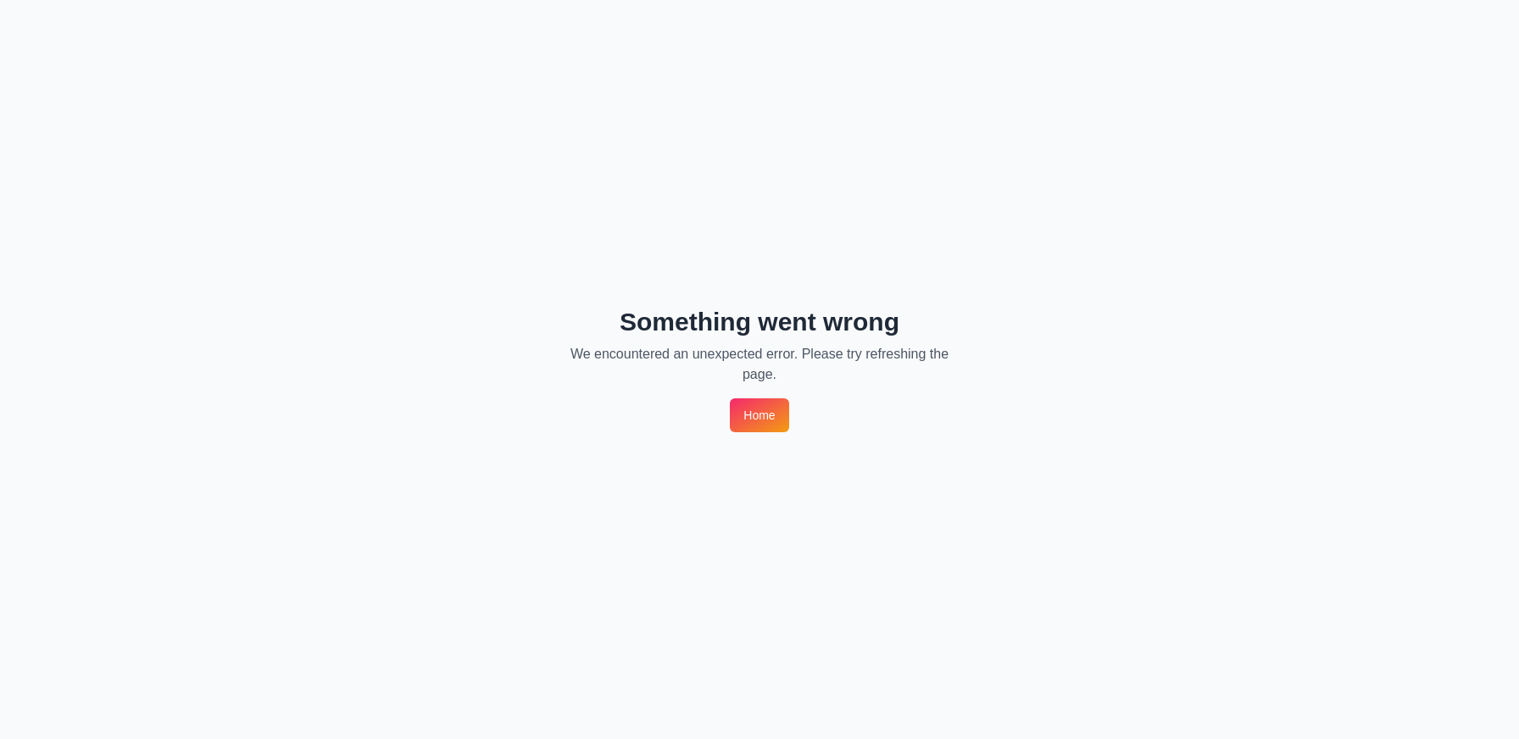
scroll to position [0, 0]
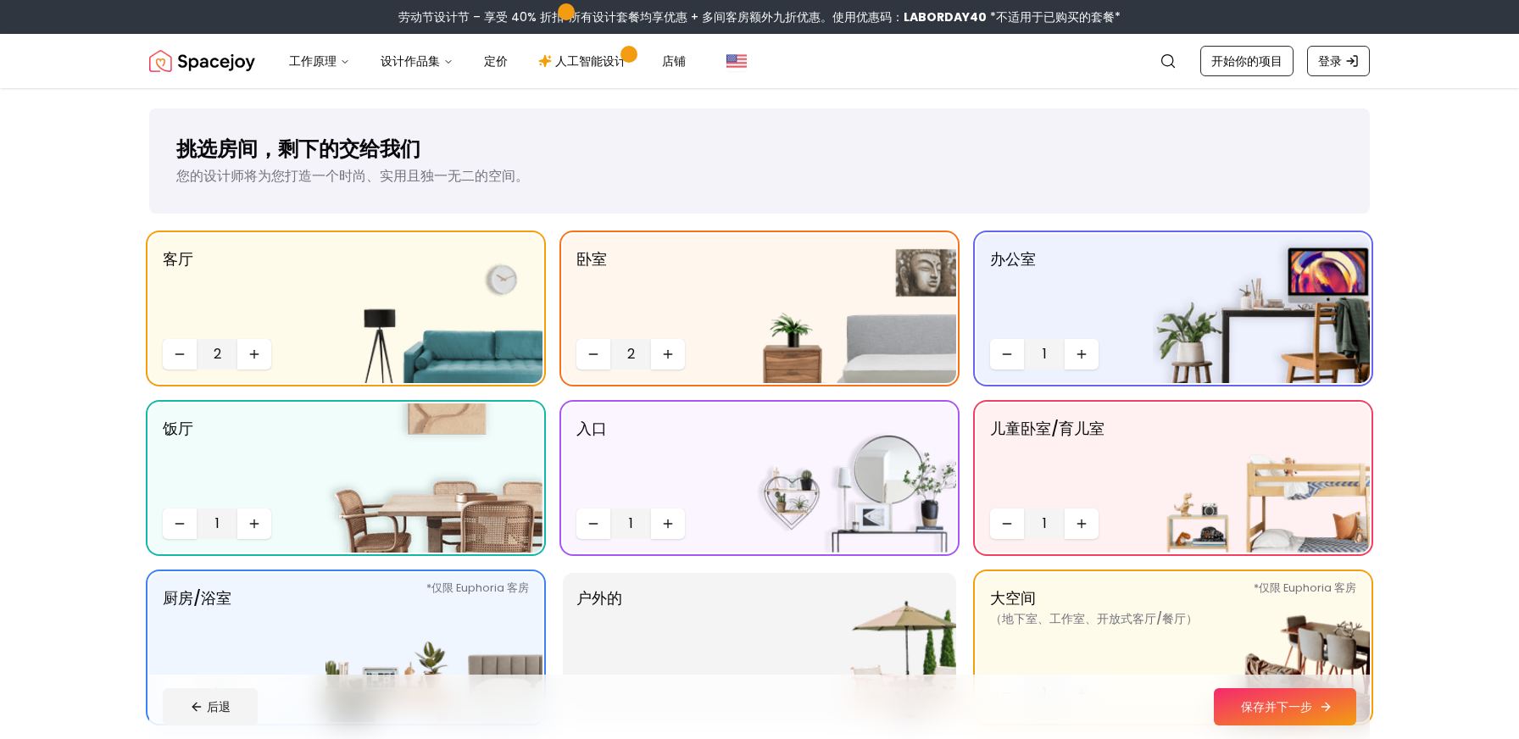
click at [1265, 707] on font "保存并下一步" at bounding box center [1276, 707] width 71 height 17
click at [403, 58] on font "设计作品集" at bounding box center [410, 61] width 59 height 17
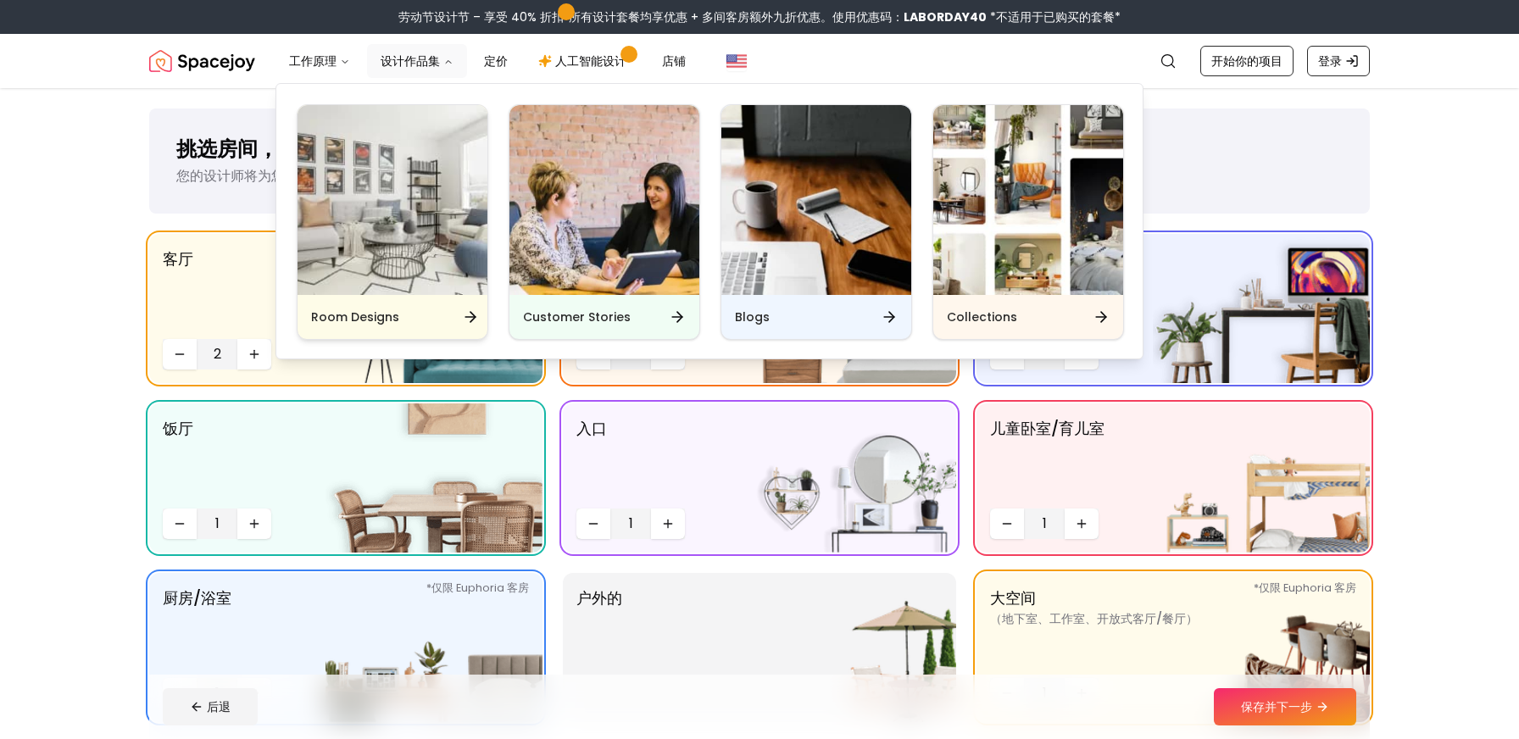
click at [411, 292] on img "主要的" at bounding box center [393, 200] width 190 height 190
click at [454, 318] on div "Room Designs" at bounding box center [393, 317] width 190 height 44
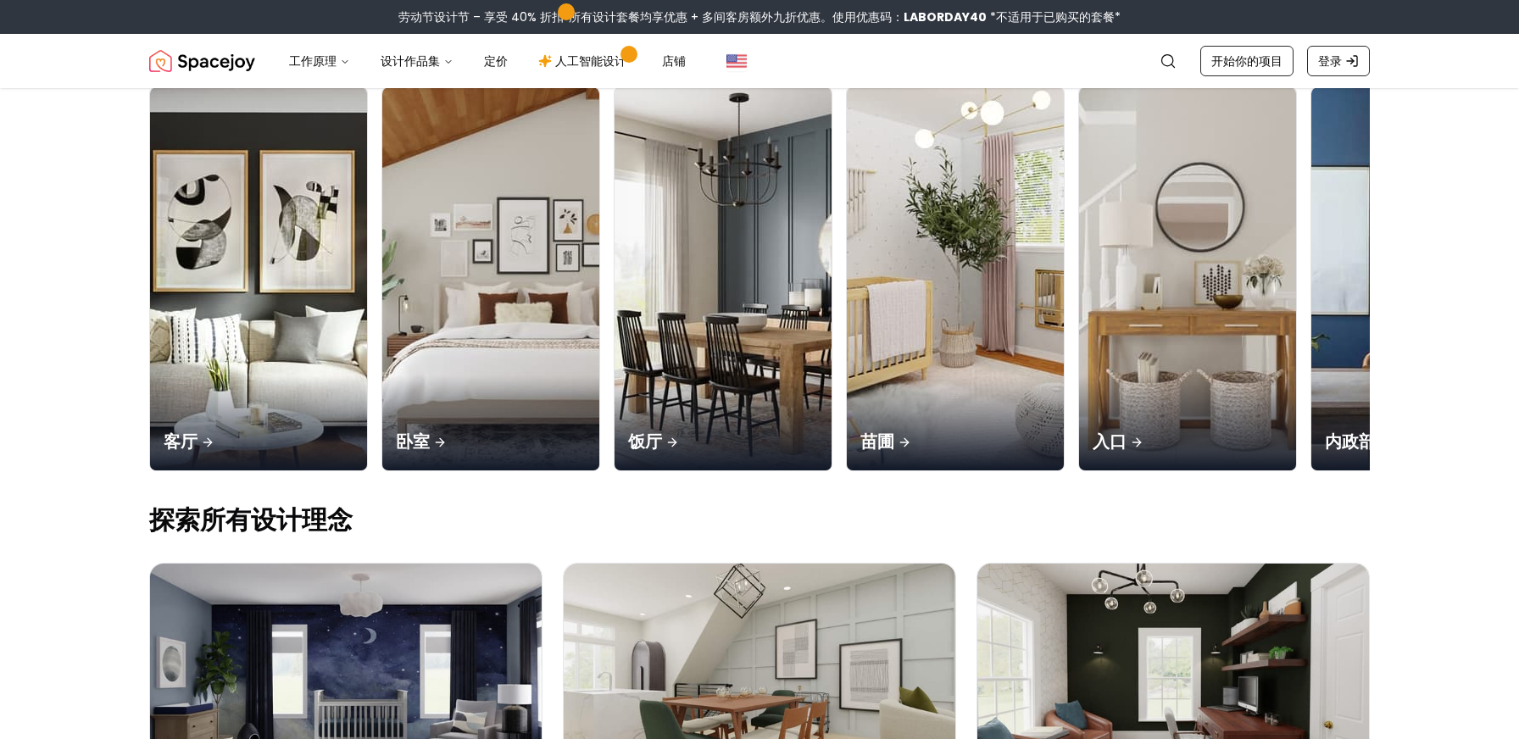
scroll to position [164, 0]
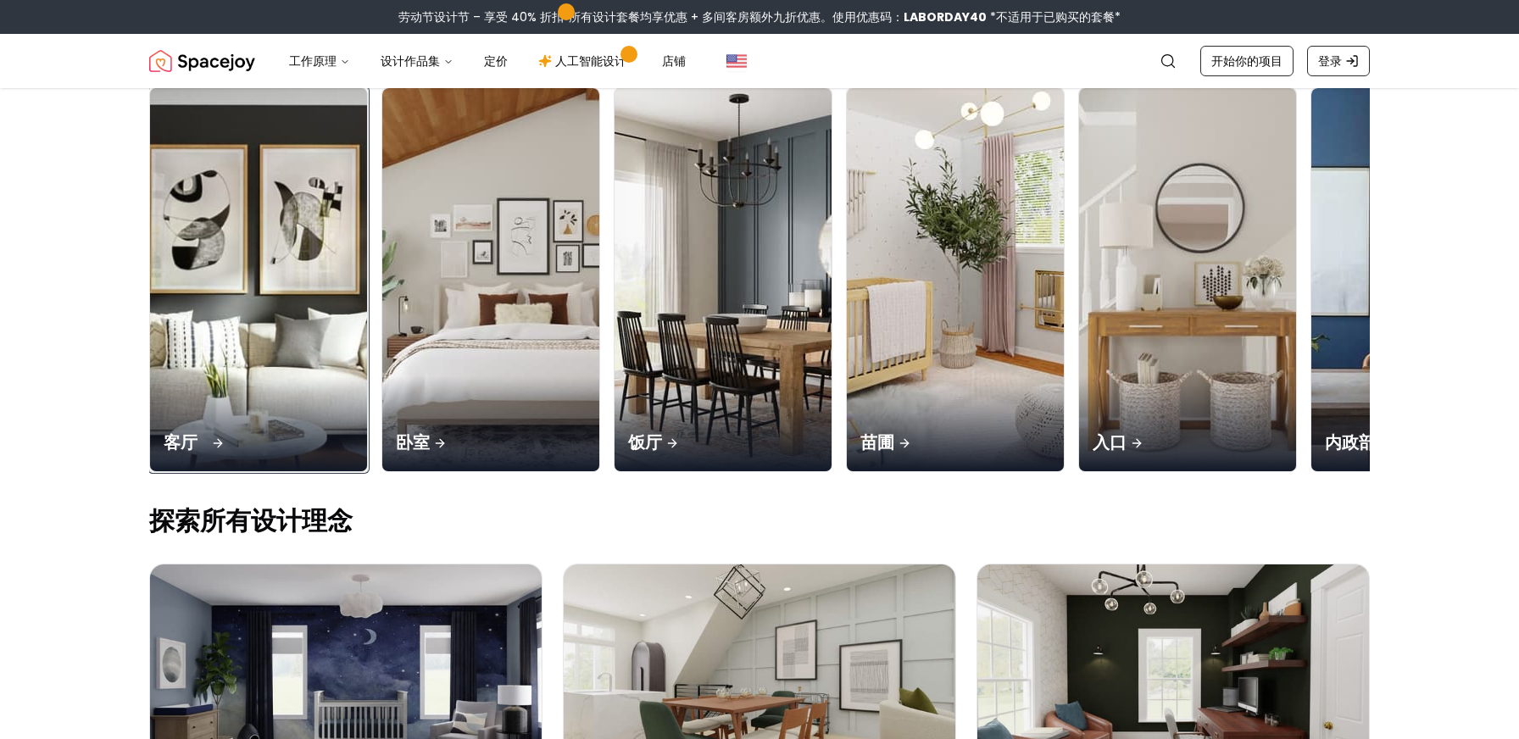
click at [216, 224] on img at bounding box center [259, 280] width 228 height 403
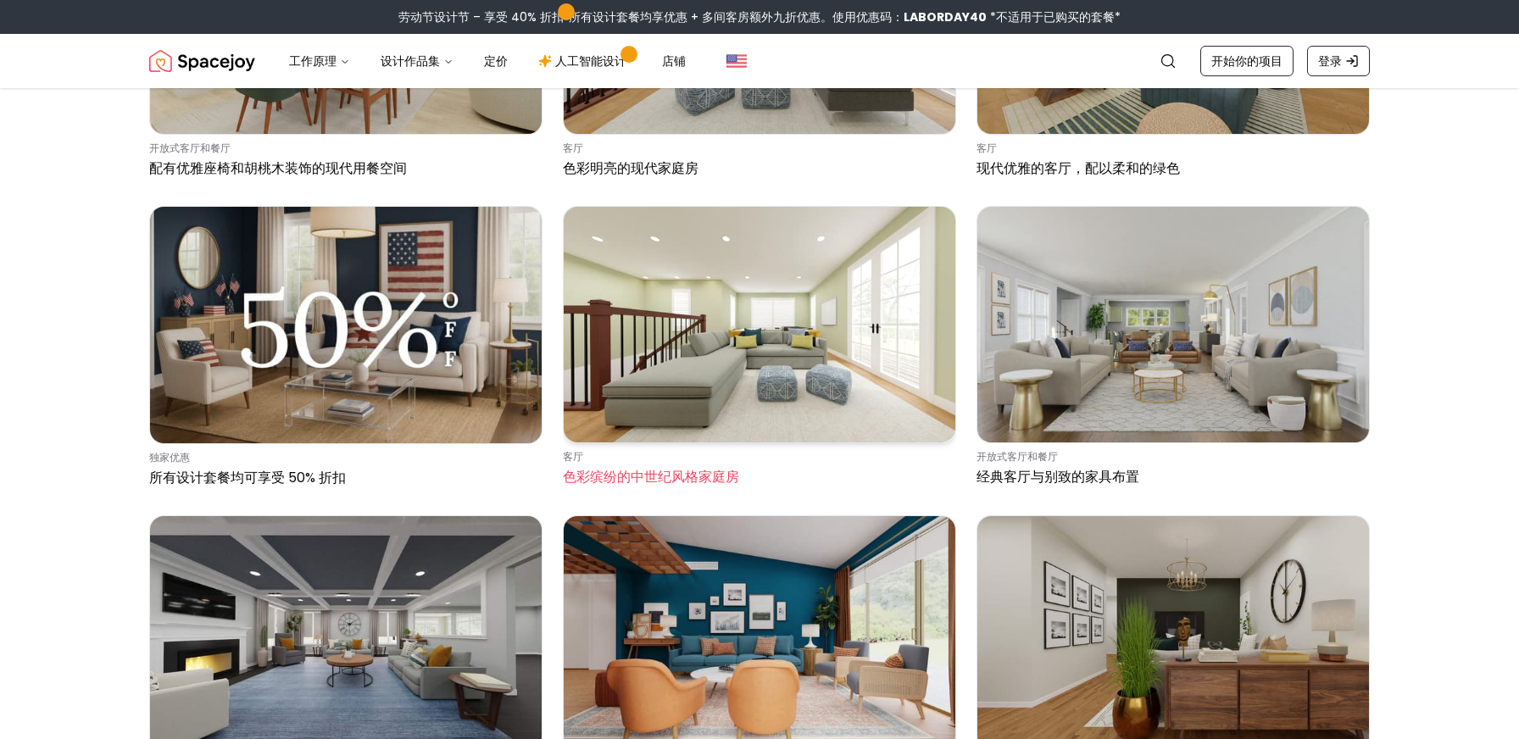
scroll to position [354, 0]
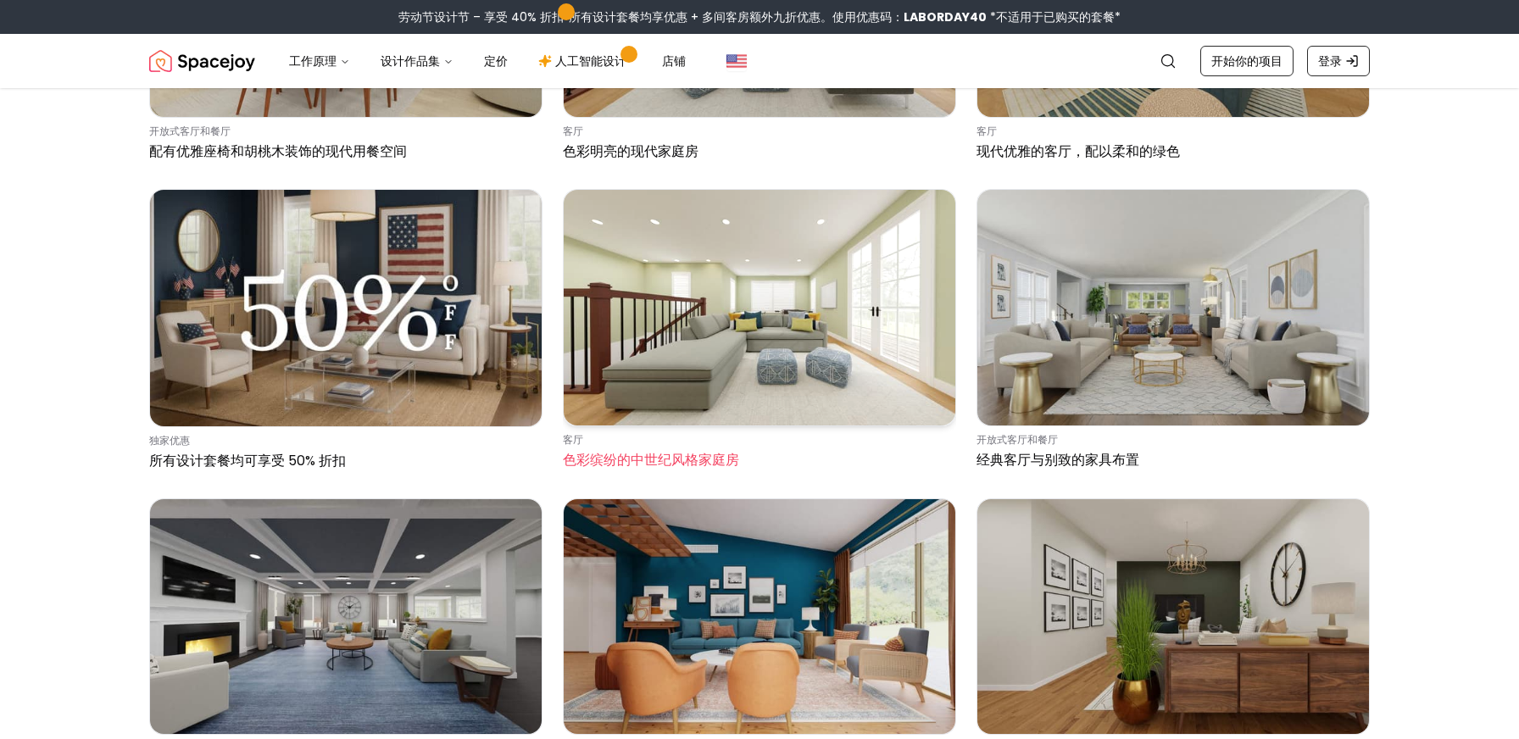
click at [756, 335] on img at bounding box center [760, 307] width 392 height 235
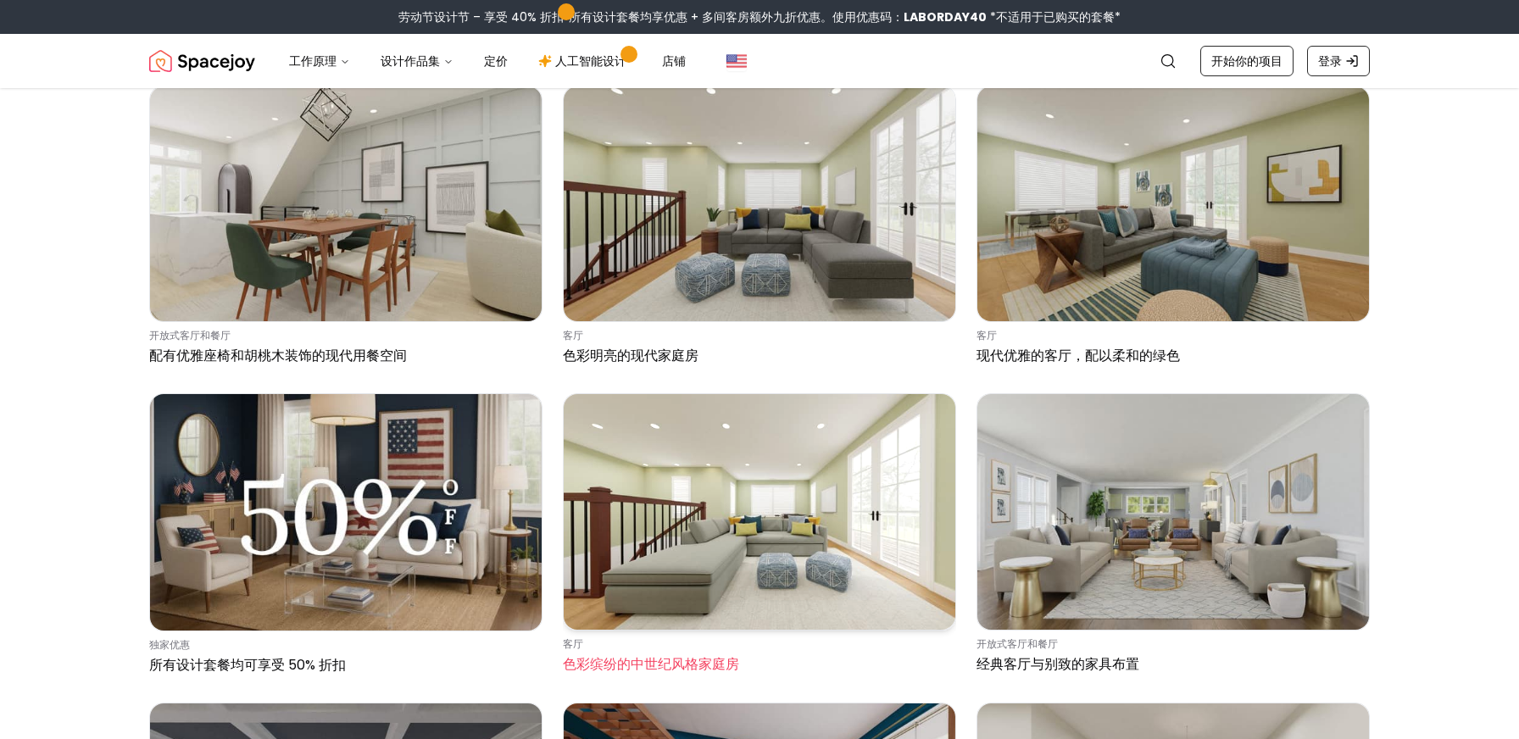
scroll to position [0, 0]
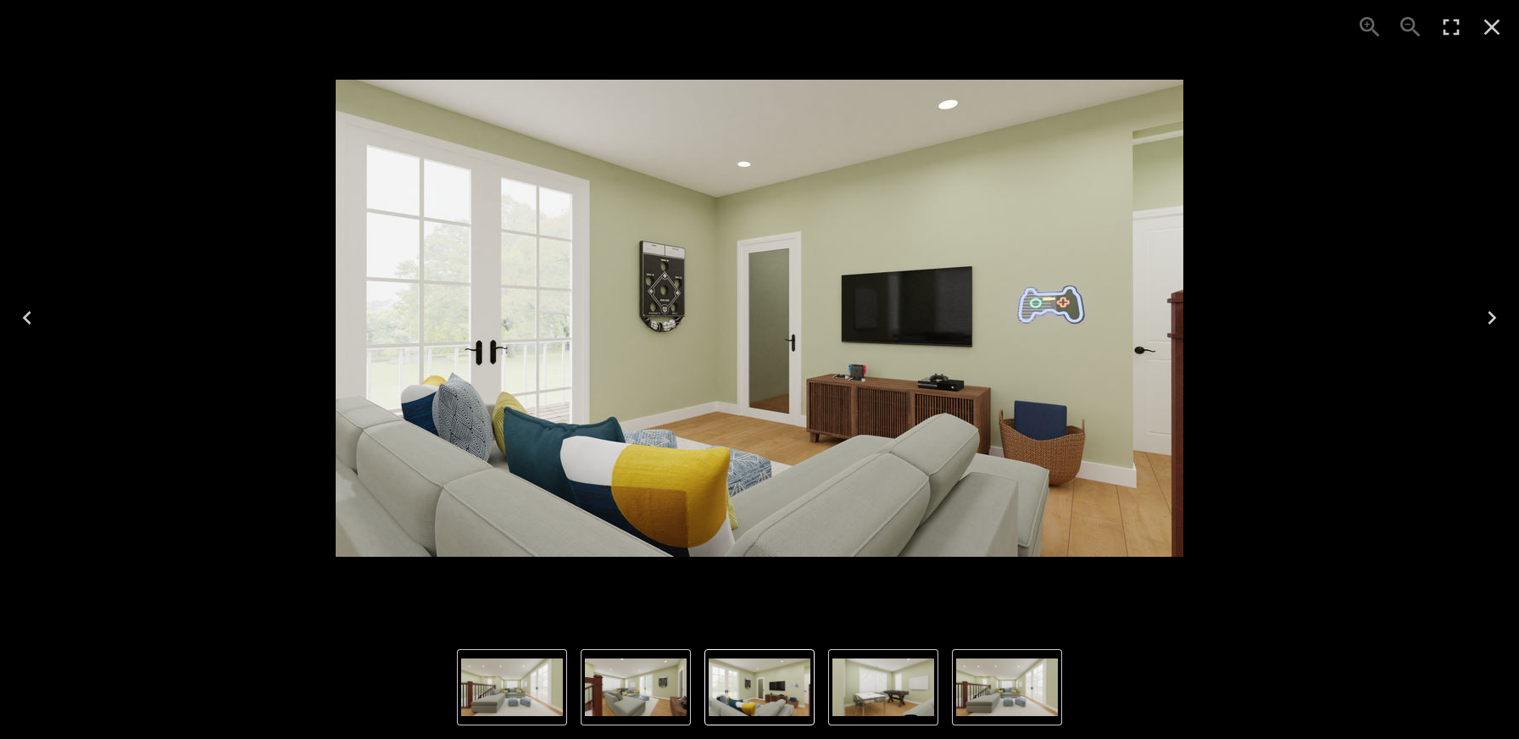
click at [1496, 317] on icon "Next" at bounding box center [1492, 317] width 27 height 27
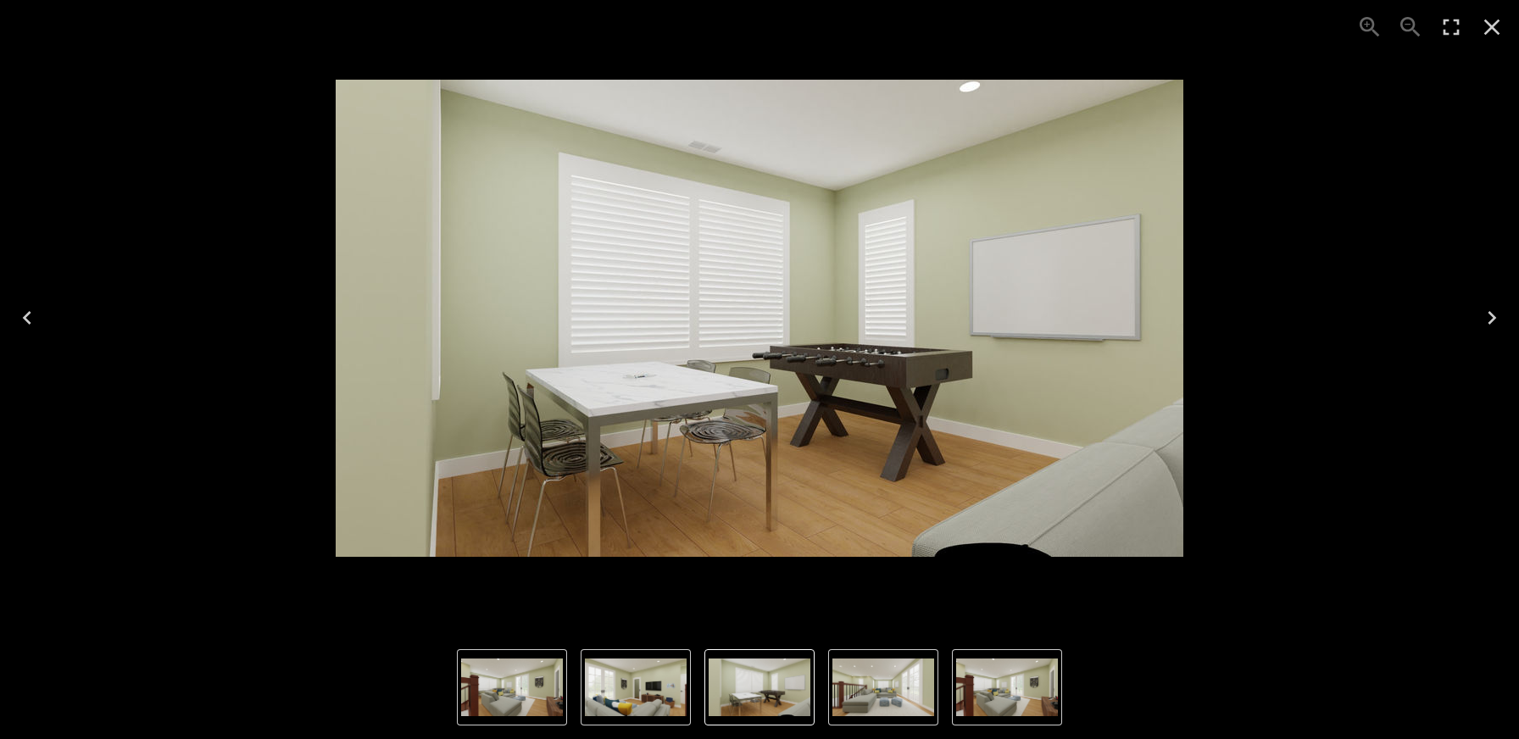
click at [1496, 317] on icon "Next" at bounding box center [1492, 317] width 27 height 27
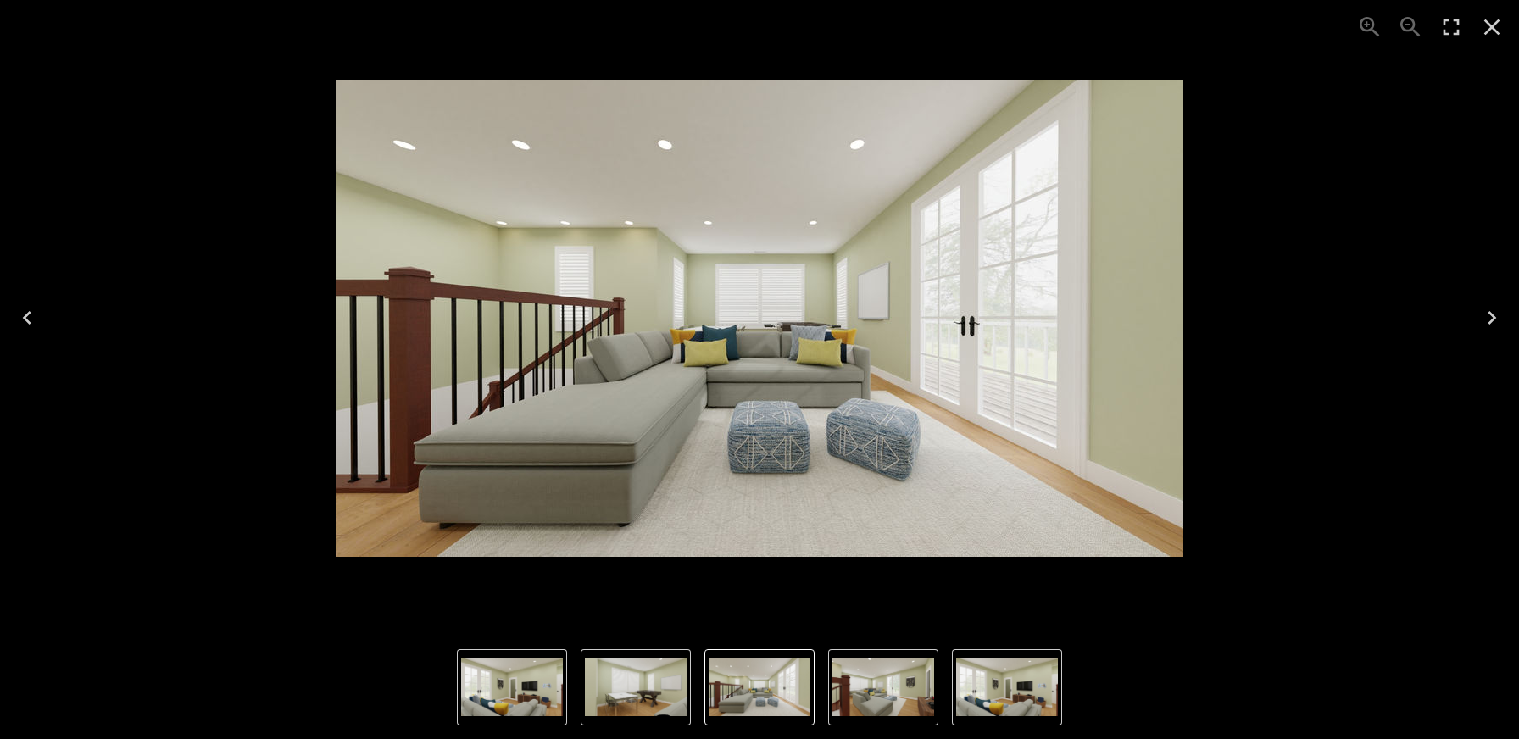
click at [1496, 317] on icon "Next" at bounding box center [1492, 317] width 27 height 27
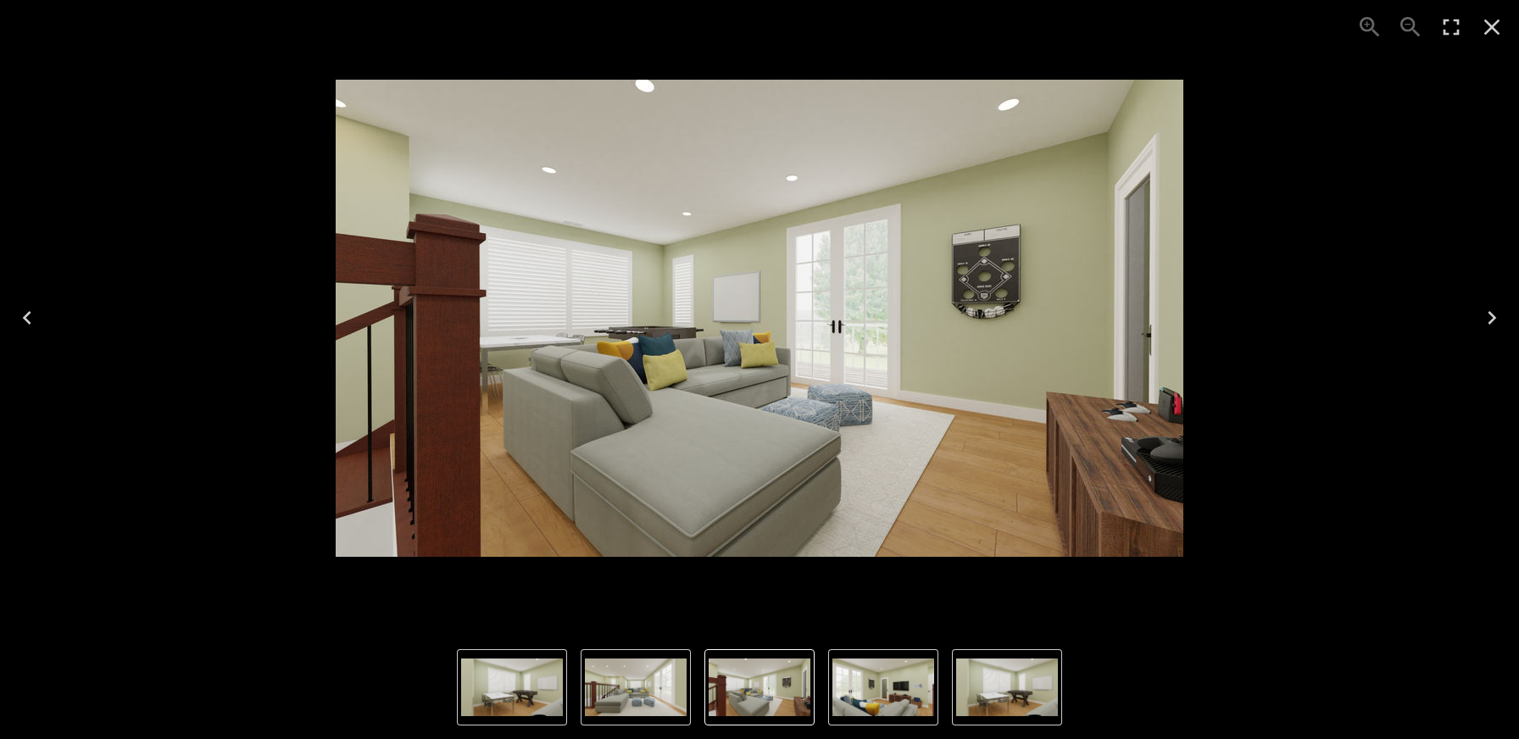
click at [1496, 318] on icon "Next" at bounding box center [1492, 317] width 27 height 27
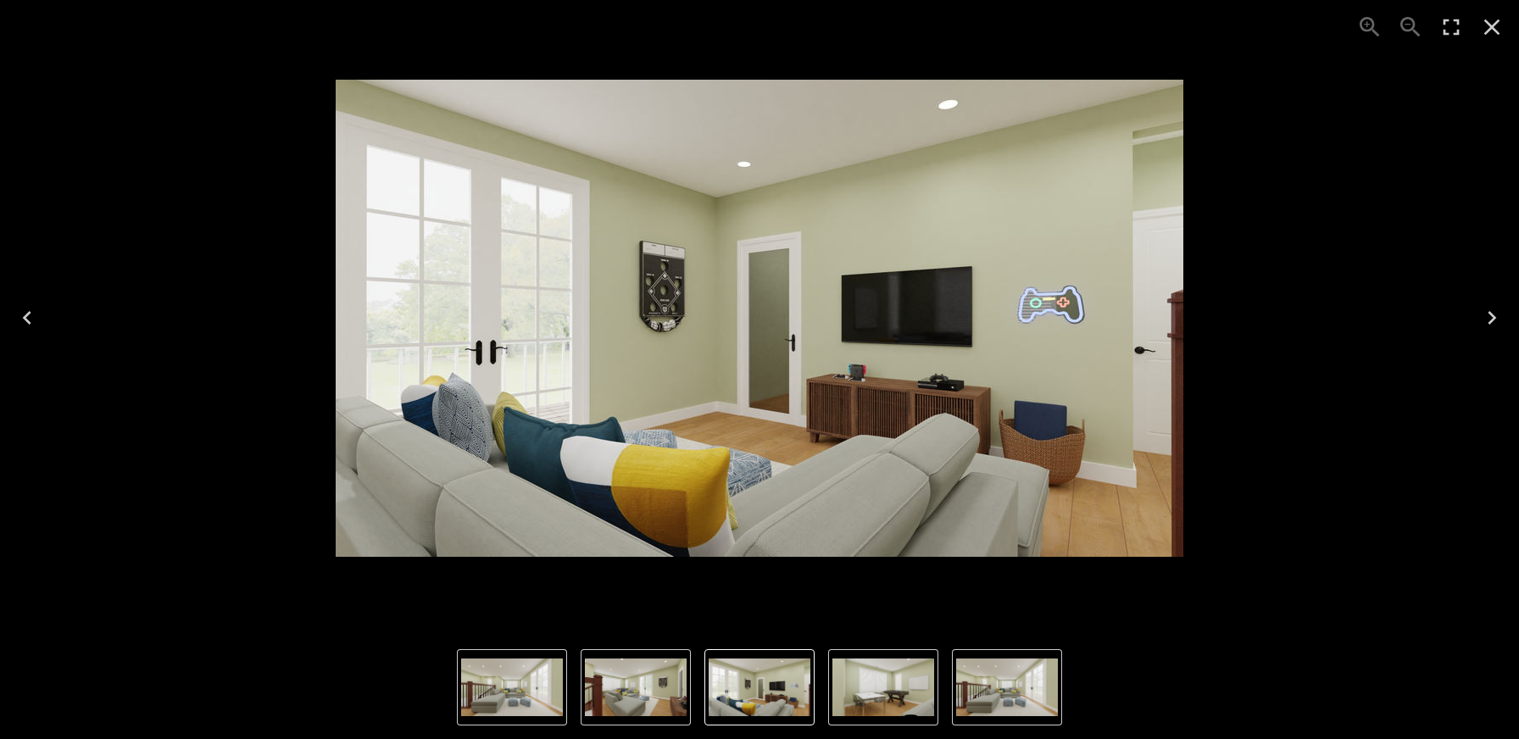
click at [1496, 318] on icon "Next" at bounding box center [1492, 317] width 27 height 27
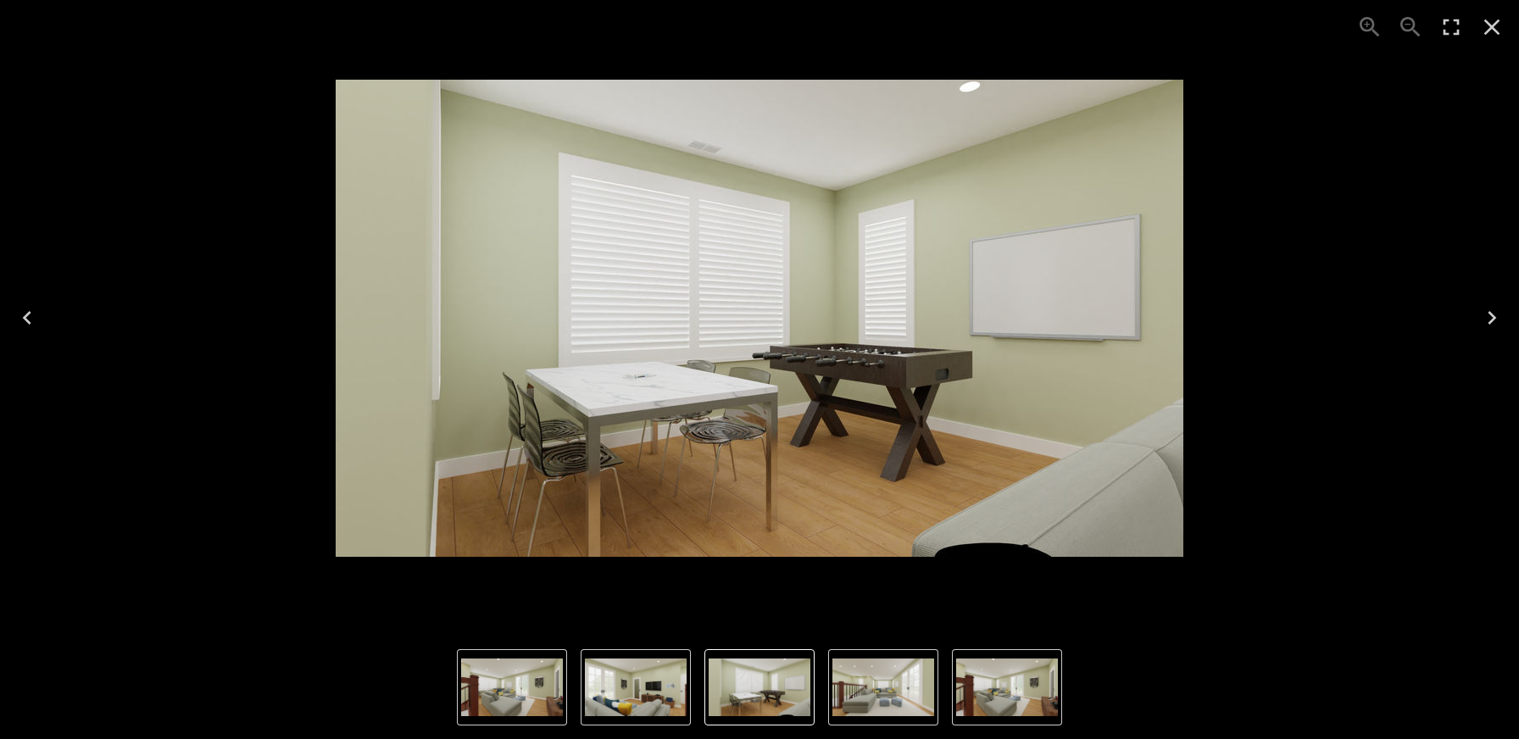
click at [1496, 318] on icon "Next" at bounding box center [1492, 317] width 27 height 27
